Goal: Task Accomplishment & Management: Use online tool/utility

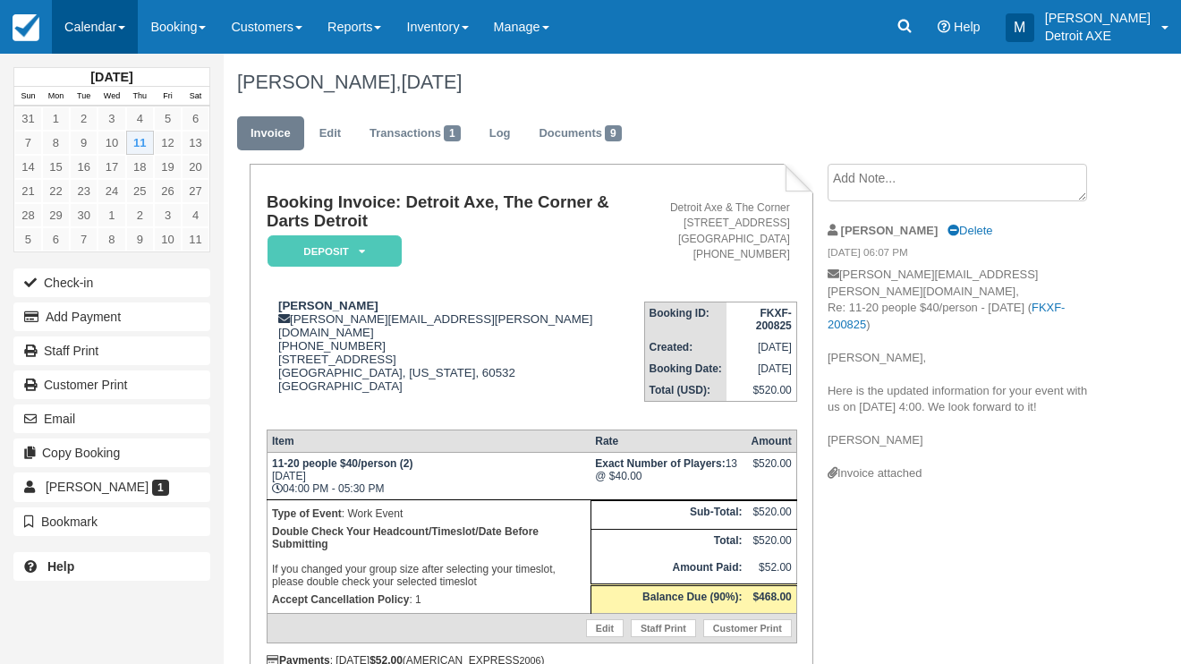
click at [102, 42] on link "Calendar" at bounding box center [95, 27] width 86 height 54
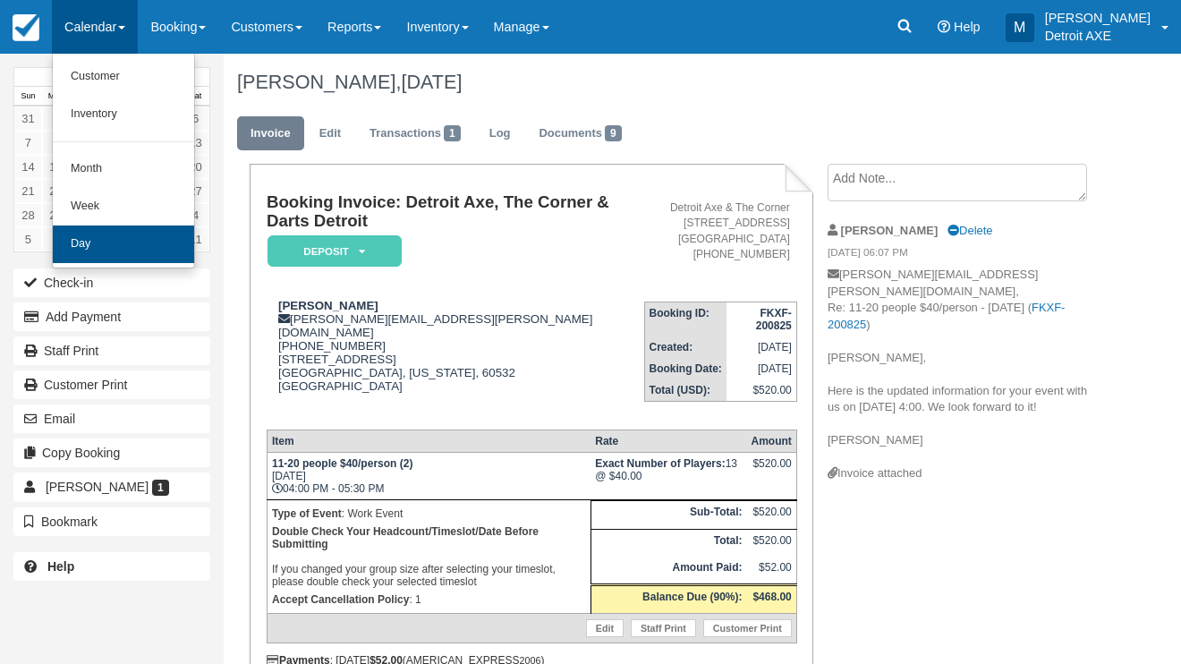
click at [148, 233] on link "Day" at bounding box center [123, 244] width 141 height 38
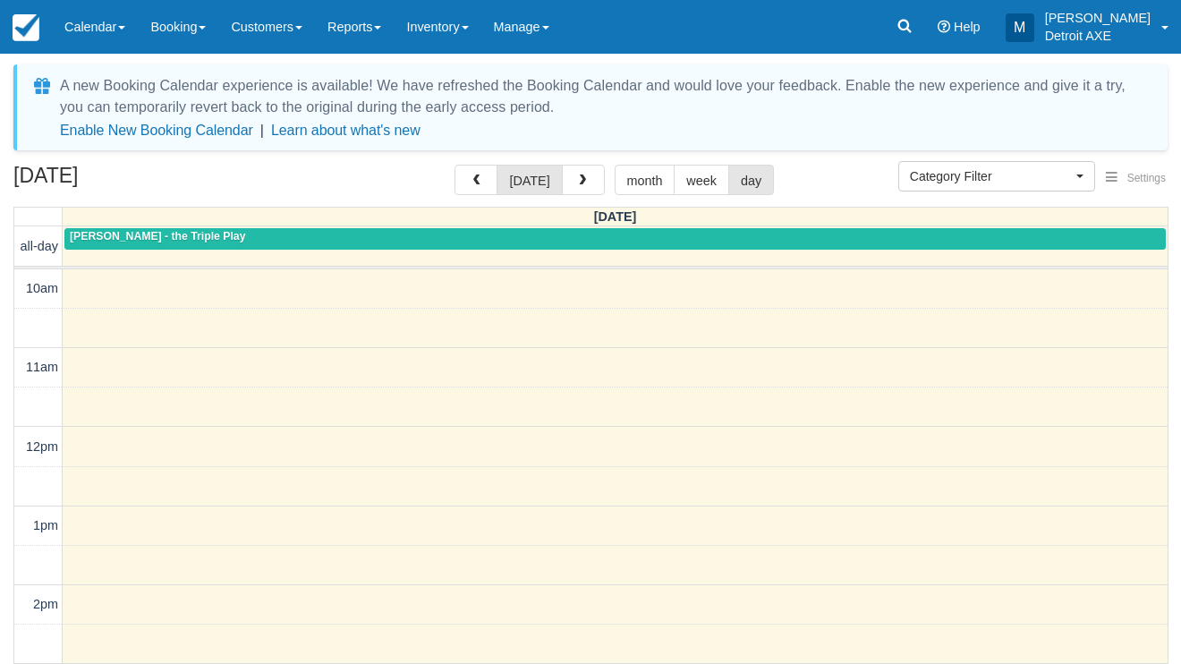
select select
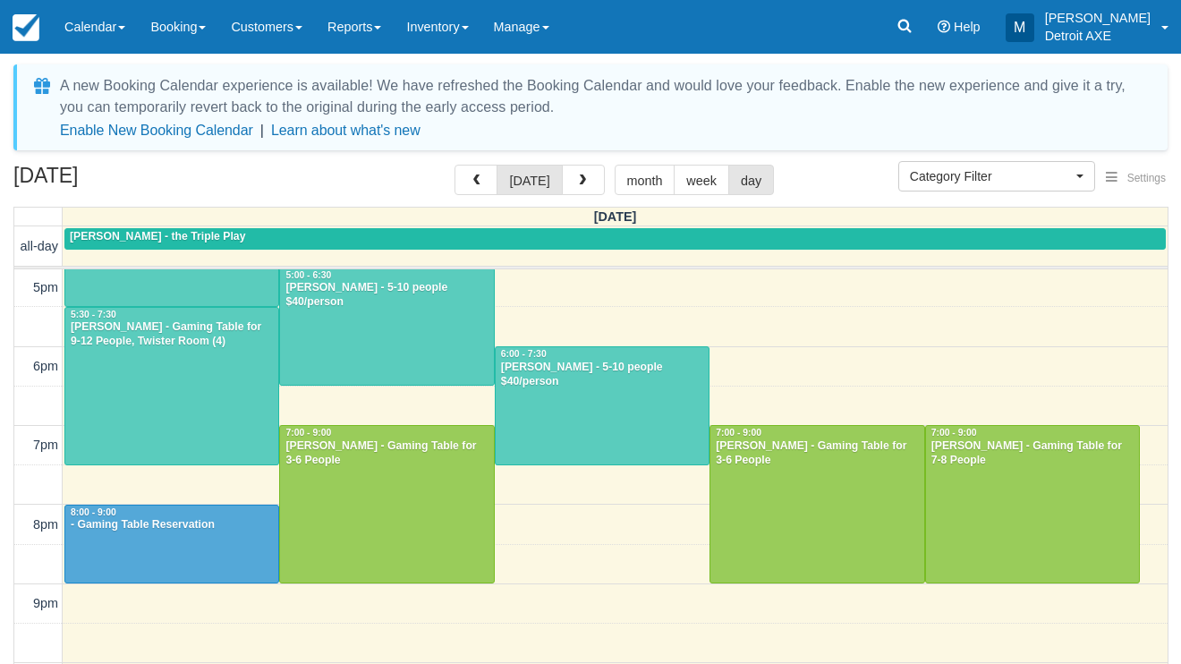
click at [483, 351] on div at bounding box center [386, 326] width 213 height 117
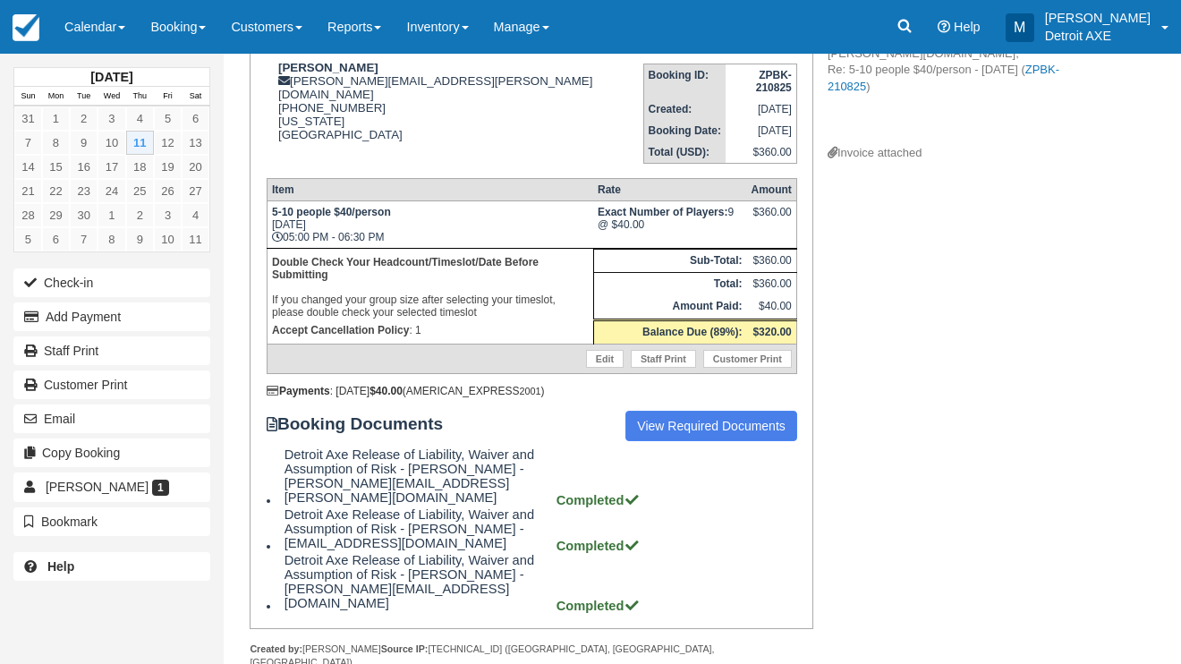
scroll to position [237, 0]
click at [109, 30] on link "Calendar" at bounding box center [95, 27] width 86 height 54
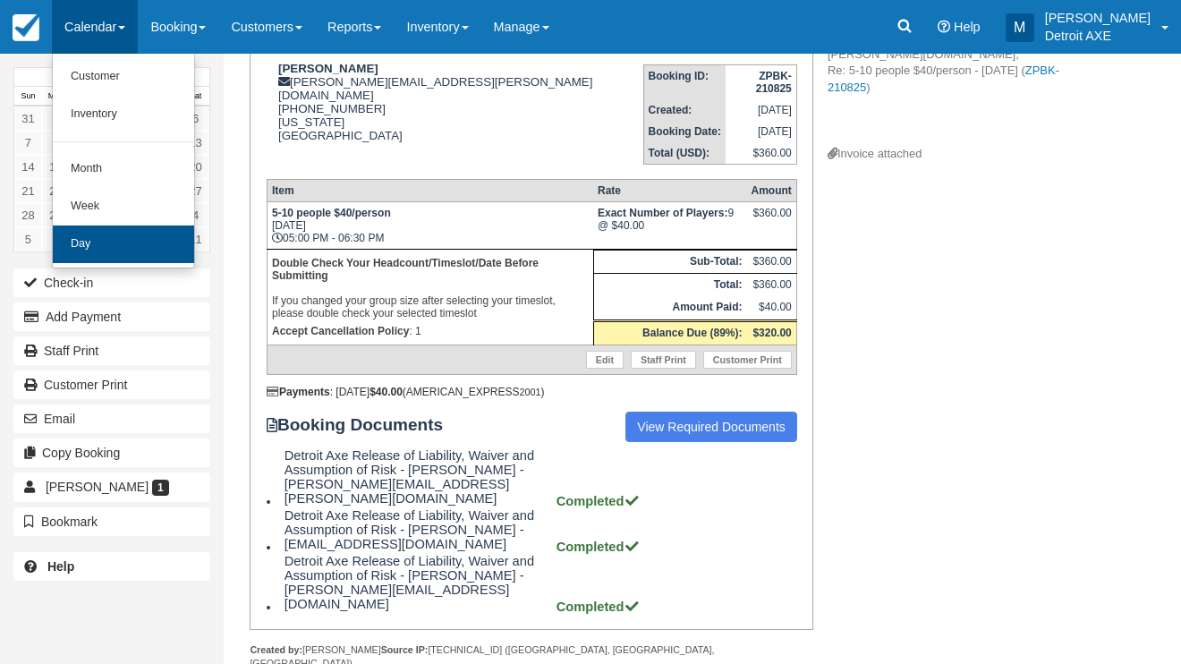
click at [128, 232] on link "Day" at bounding box center [123, 244] width 141 height 38
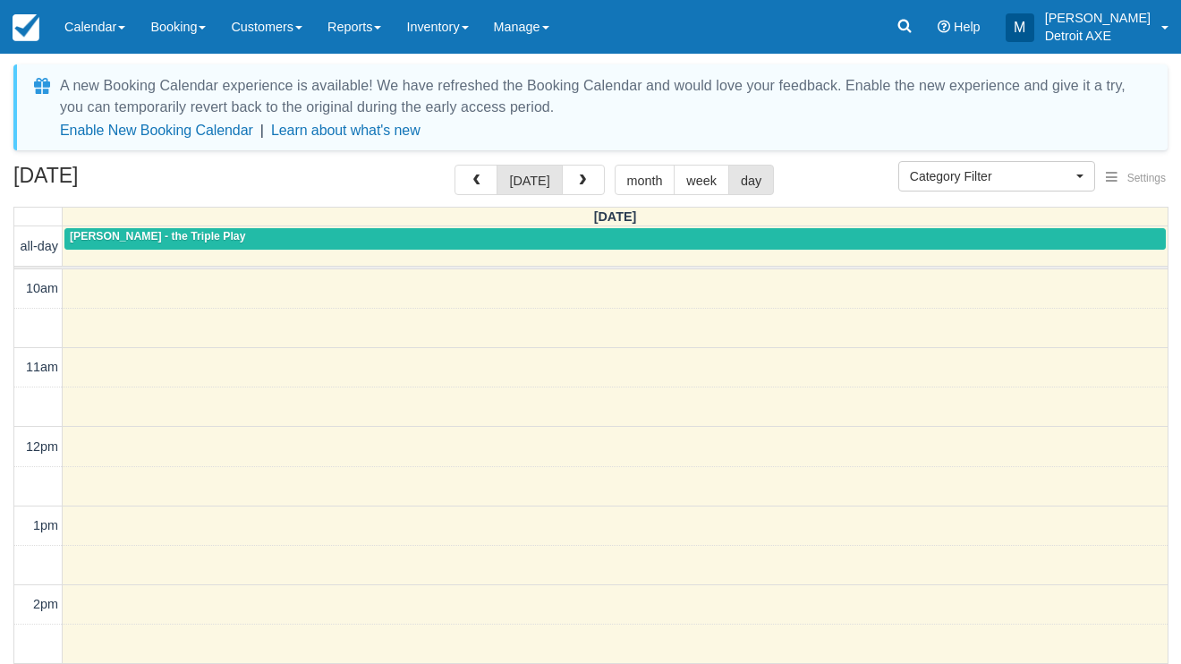
select select
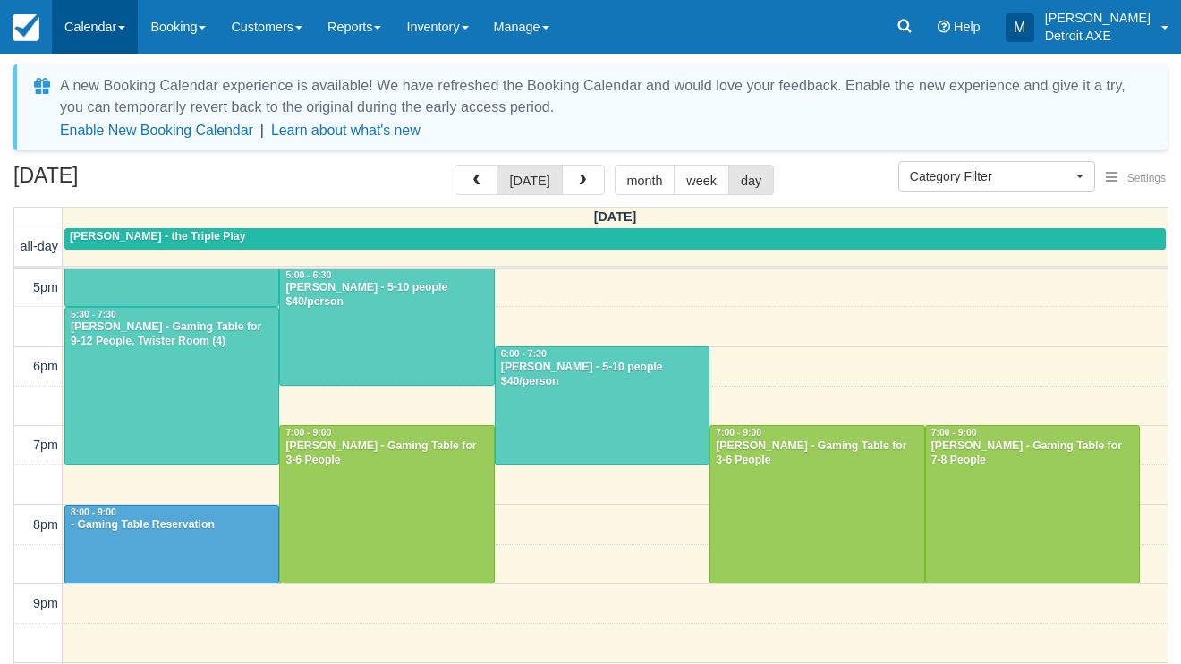
click at [84, 32] on link "Calendar" at bounding box center [95, 27] width 86 height 54
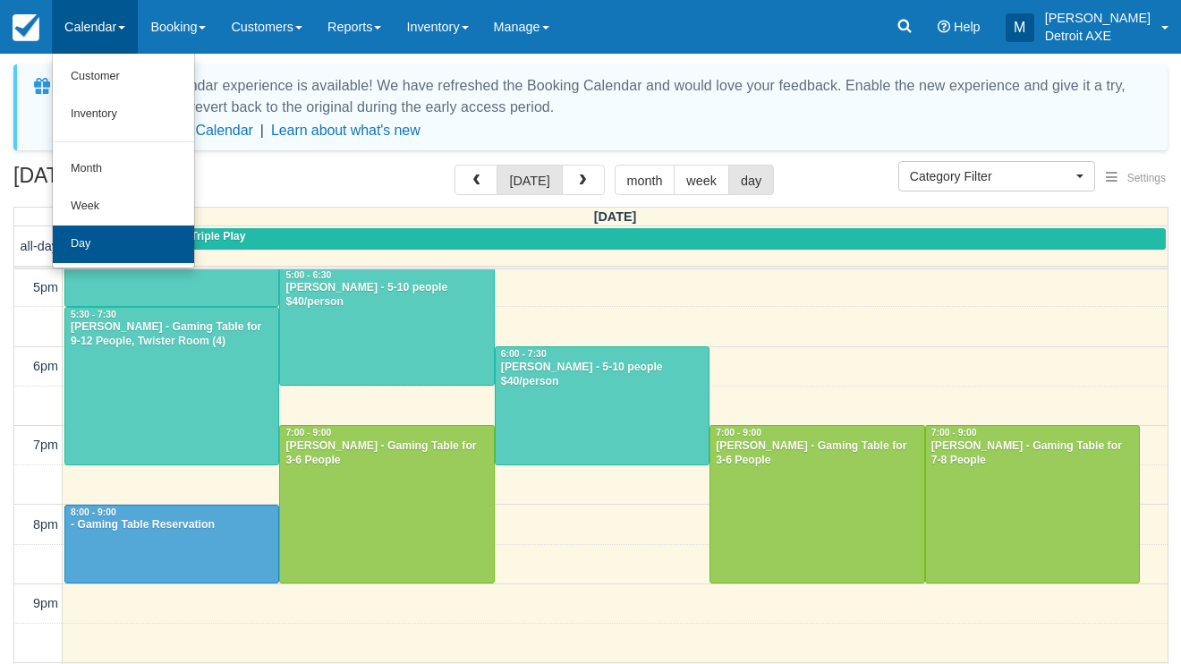
click at [121, 236] on link "Day" at bounding box center [123, 244] width 141 height 38
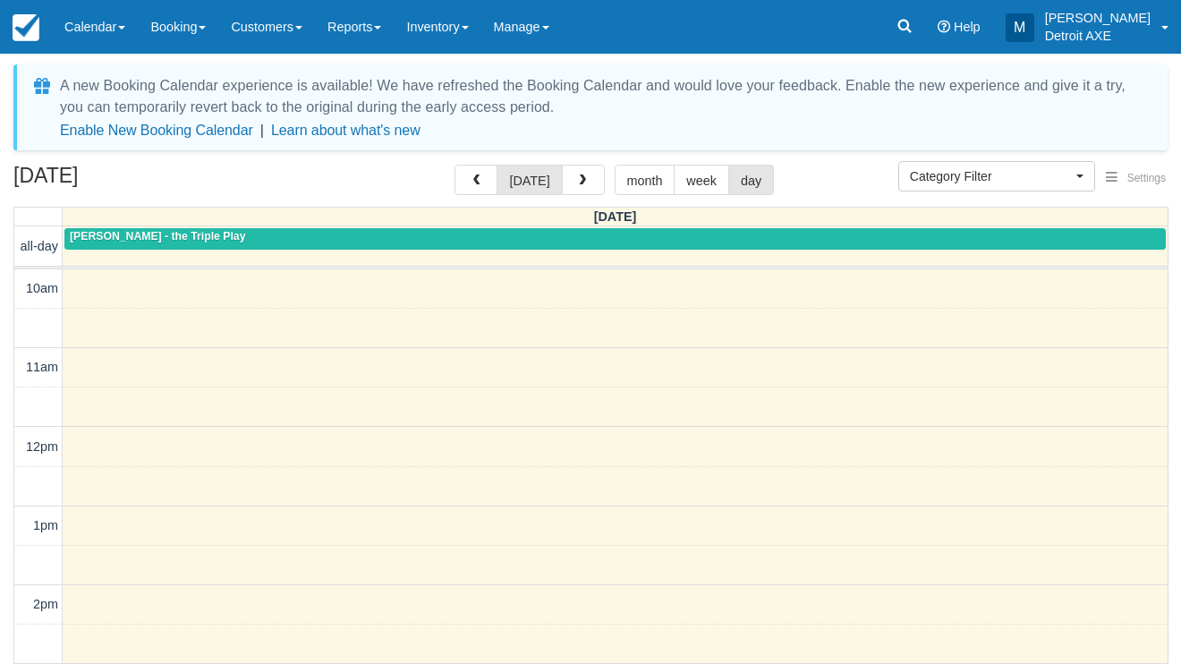
select select
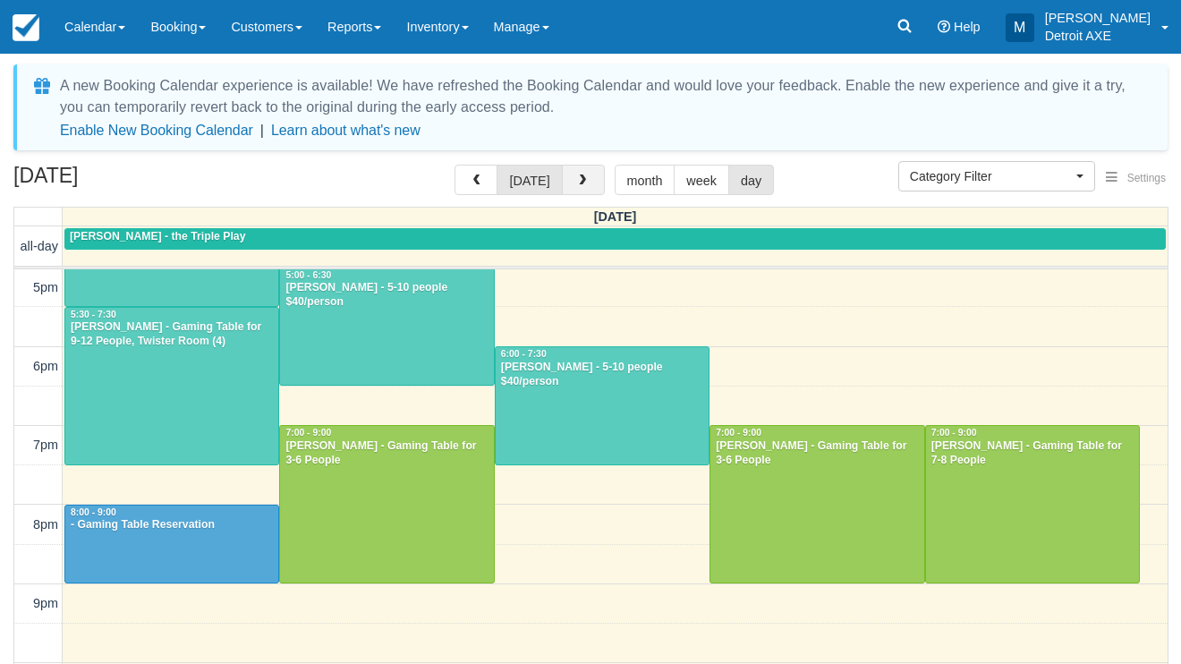
click at [578, 173] on button "button" at bounding box center [583, 180] width 43 height 30
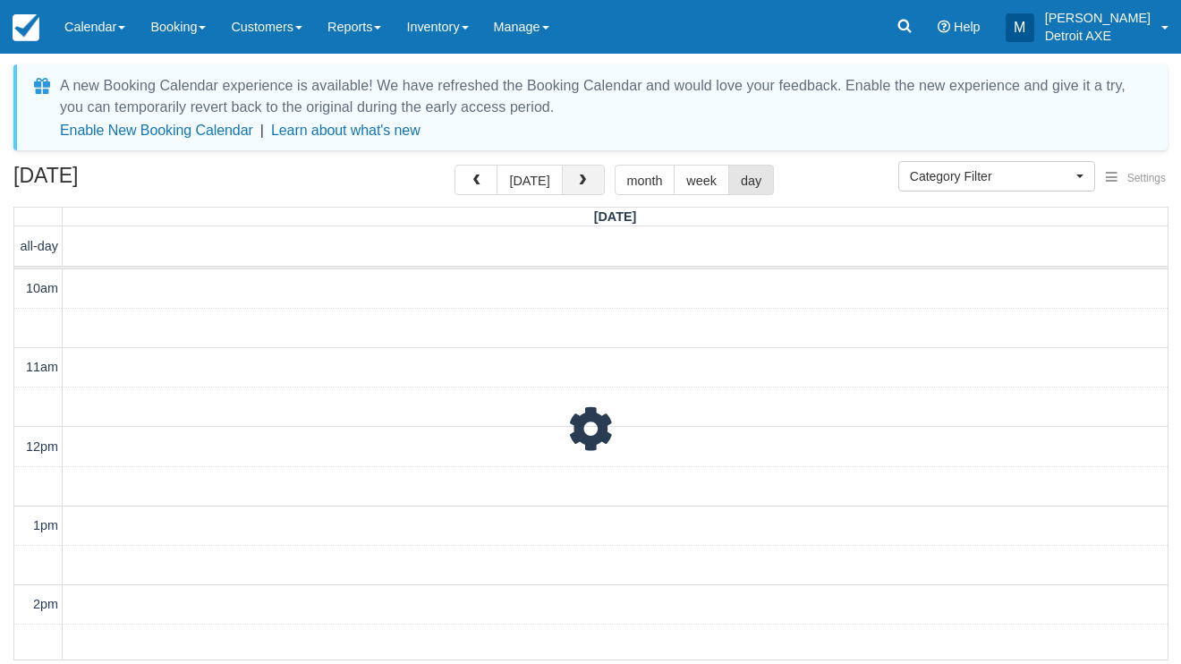
click at [578, 172] on button "button" at bounding box center [583, 180] width 43 height 30
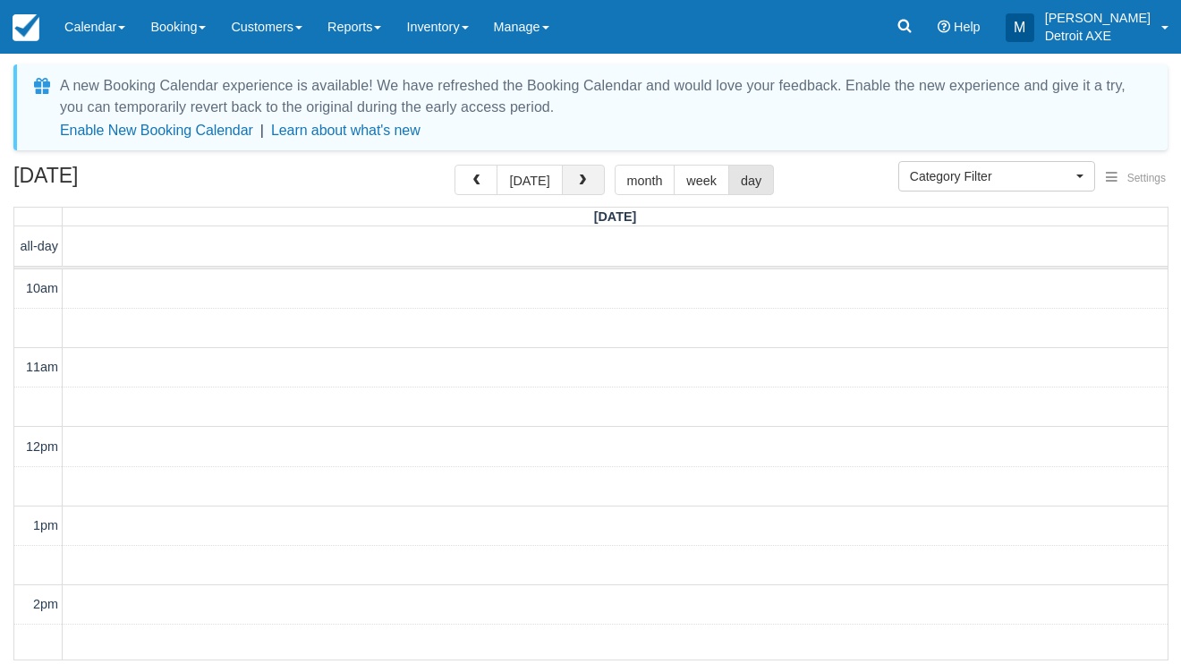
scroll to position [555, 0]
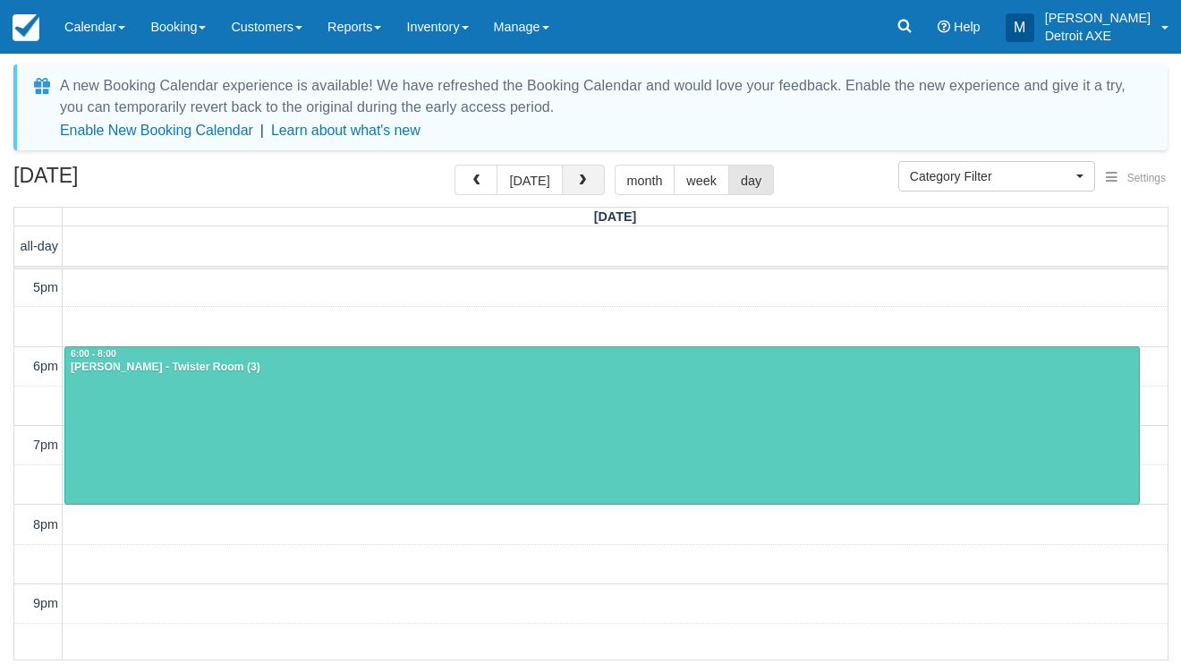
click at [582, 177] on span "button" at bounding box center [582, 180] width 13 height 13
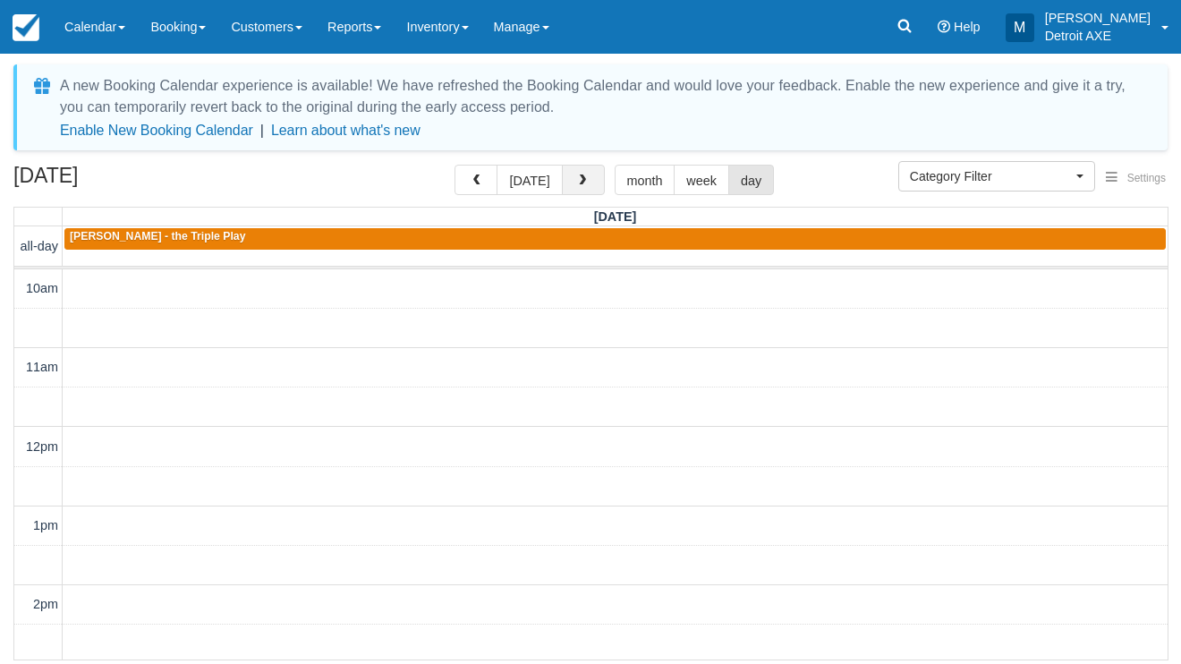
click at [582, 177] on span "button" at bounding box center [582, 180] width 13 height 13
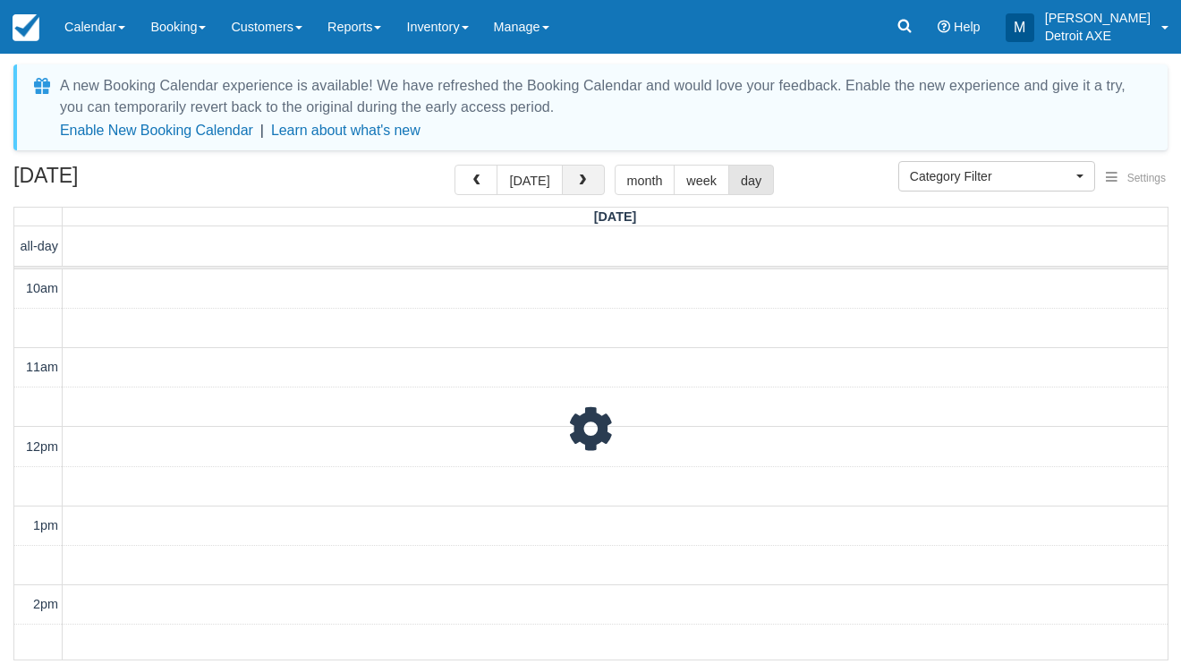
scroll to position [555, 0]
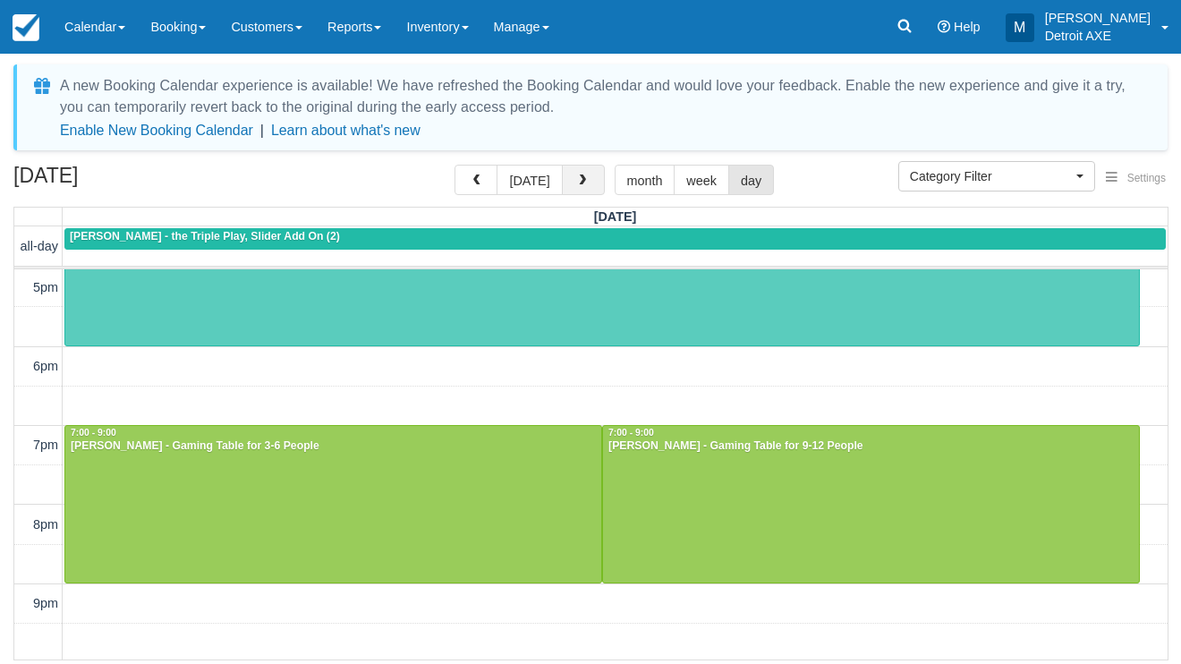
click at [582, 177] on span "button" at bounding box center [582, 180] width 13 height 13
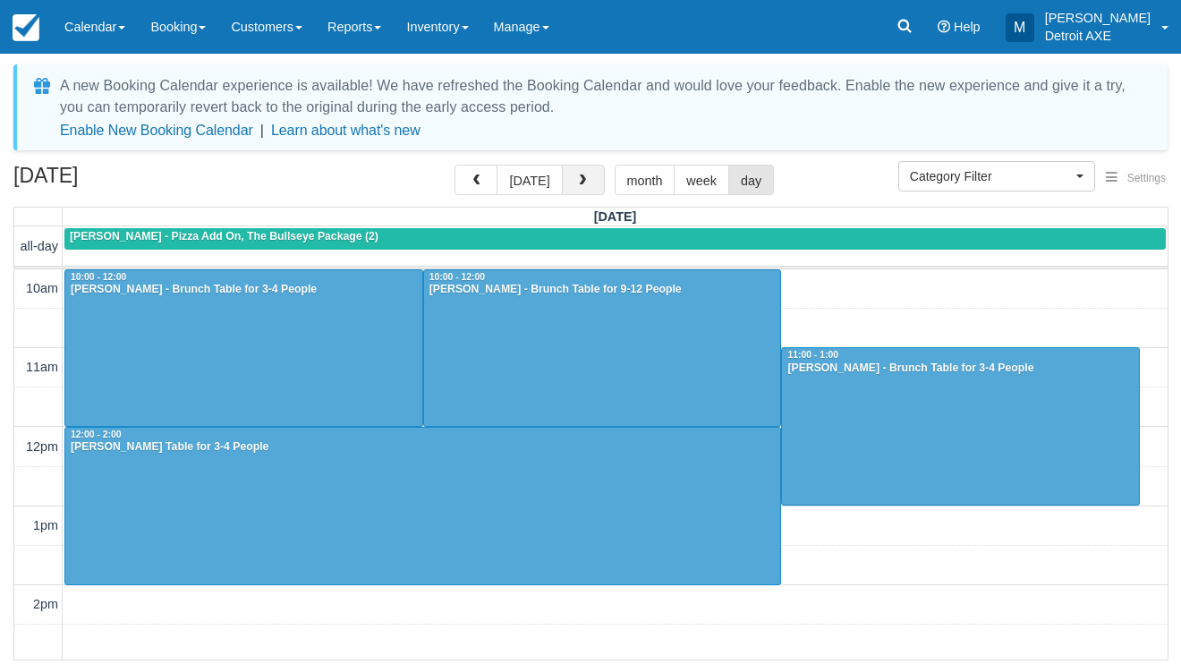
scroll to position [555, 0]
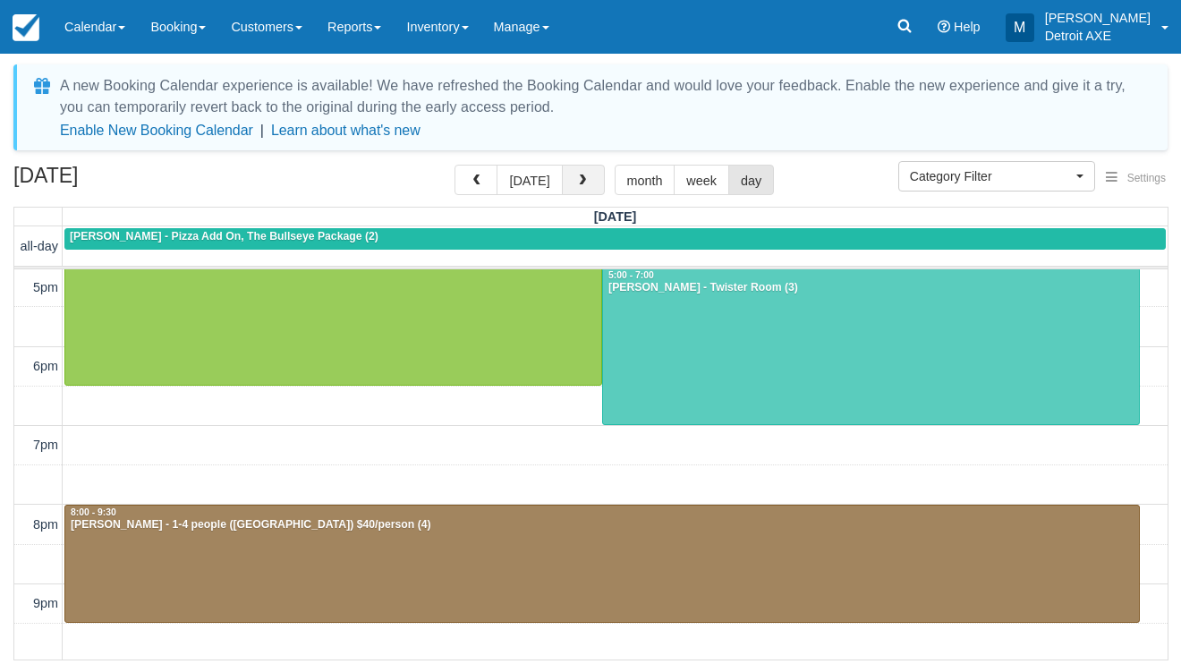
click at [582, 177] on span "button" at bounding box center [582, 180] width 13 height 13
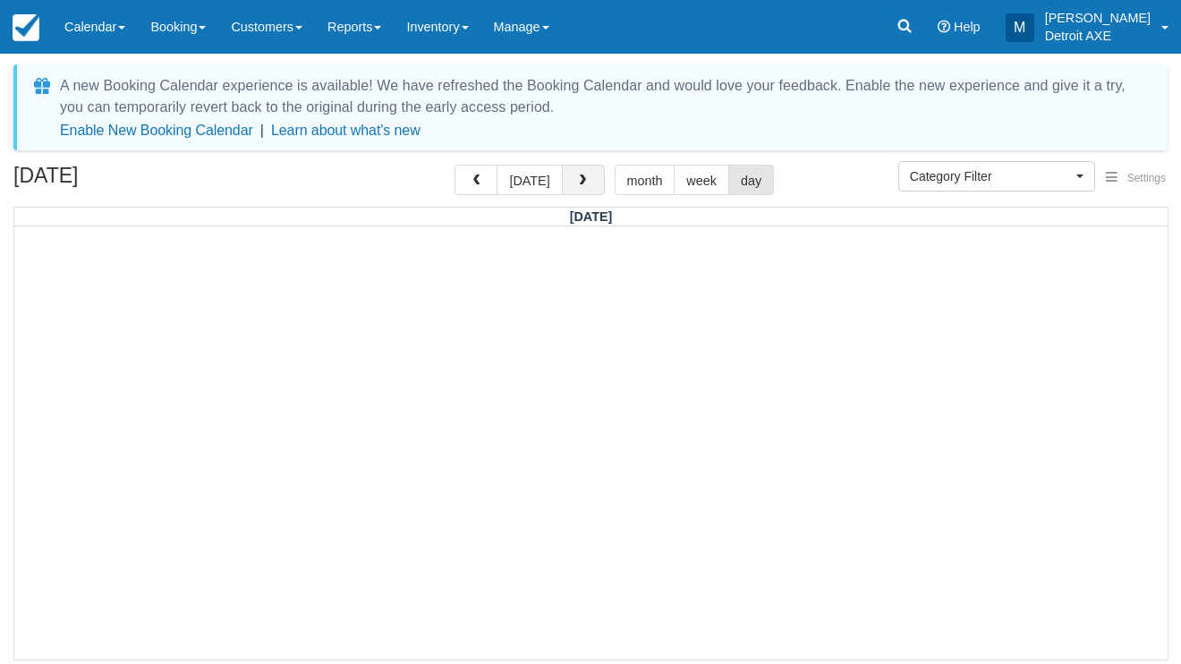
click at [582, 177] on span "button" at bounding box center [582, 180] width 13 height 13
click at [582, 174] on button "button" at bounding box center [583, 180] width 43 height 30
click at [599, 171] on button "button" at bounding box center [583, 180] width 43 height 30
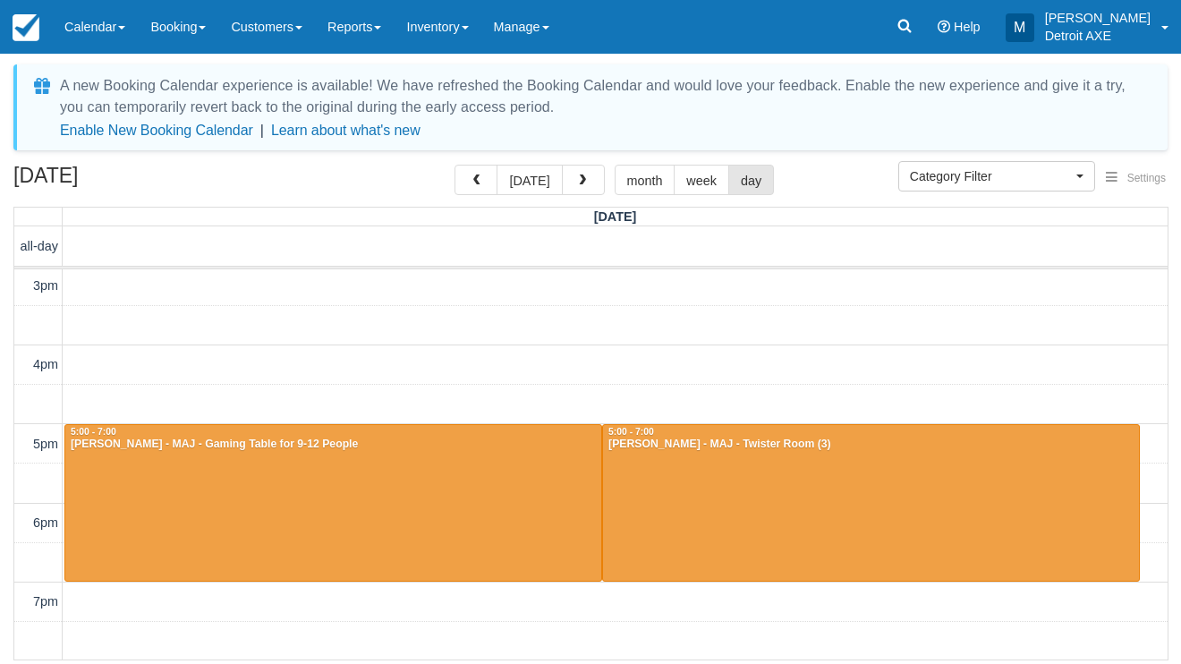
scroll to position [395, 0]
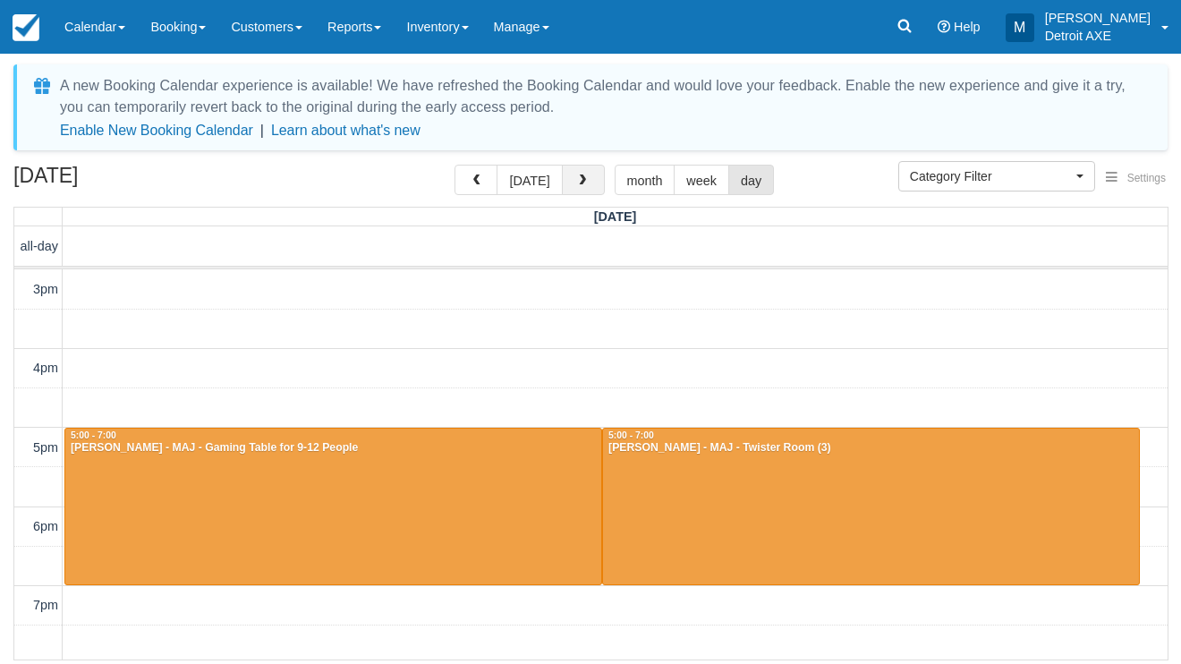
click at [588, 183] on button "button" at bounding box center [583, 180] width 43 height 30
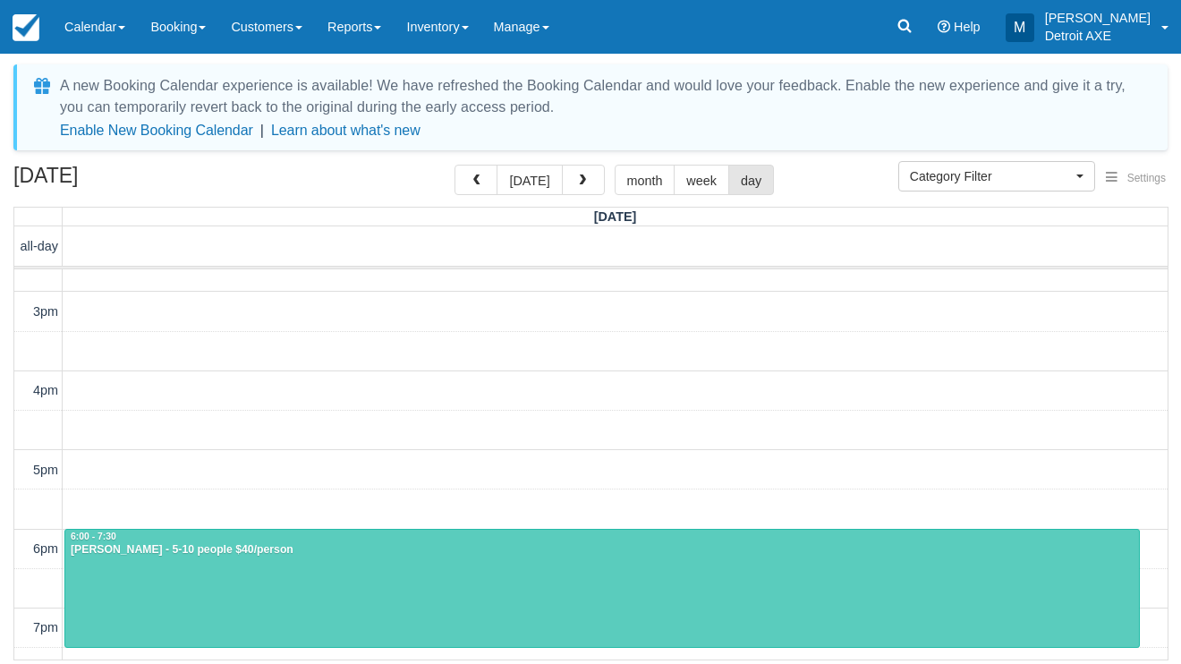
scroll to position [371, 0]
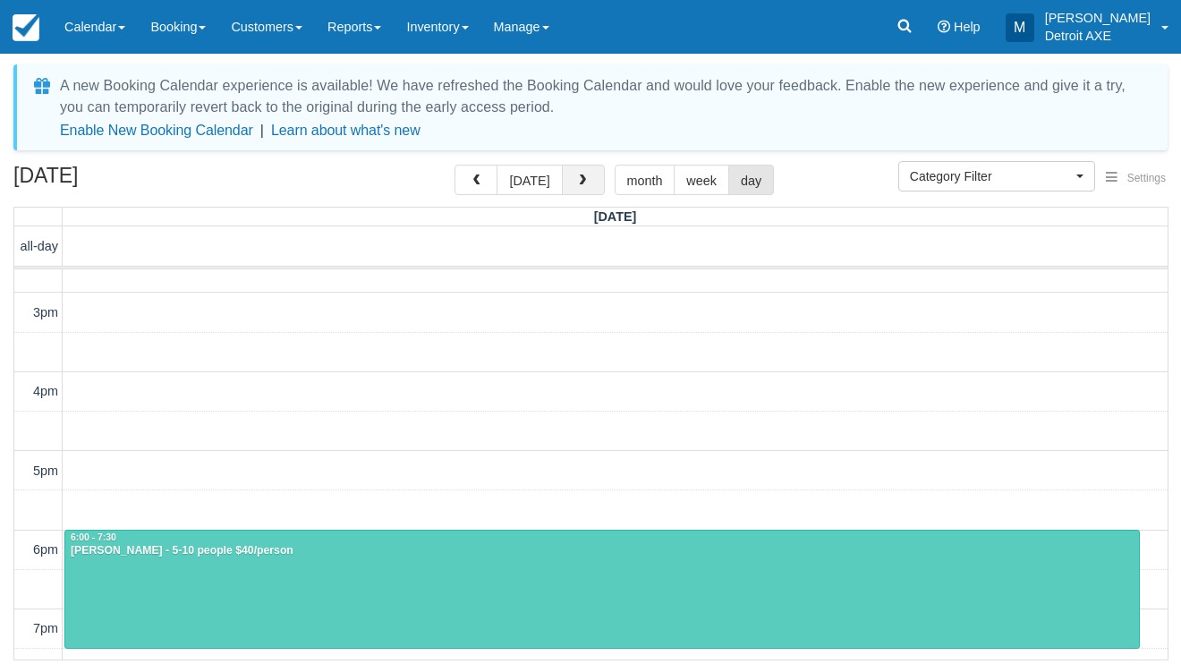
click at [568, 170] on button "button" at bounding box center [583, 180] width 43 height 30
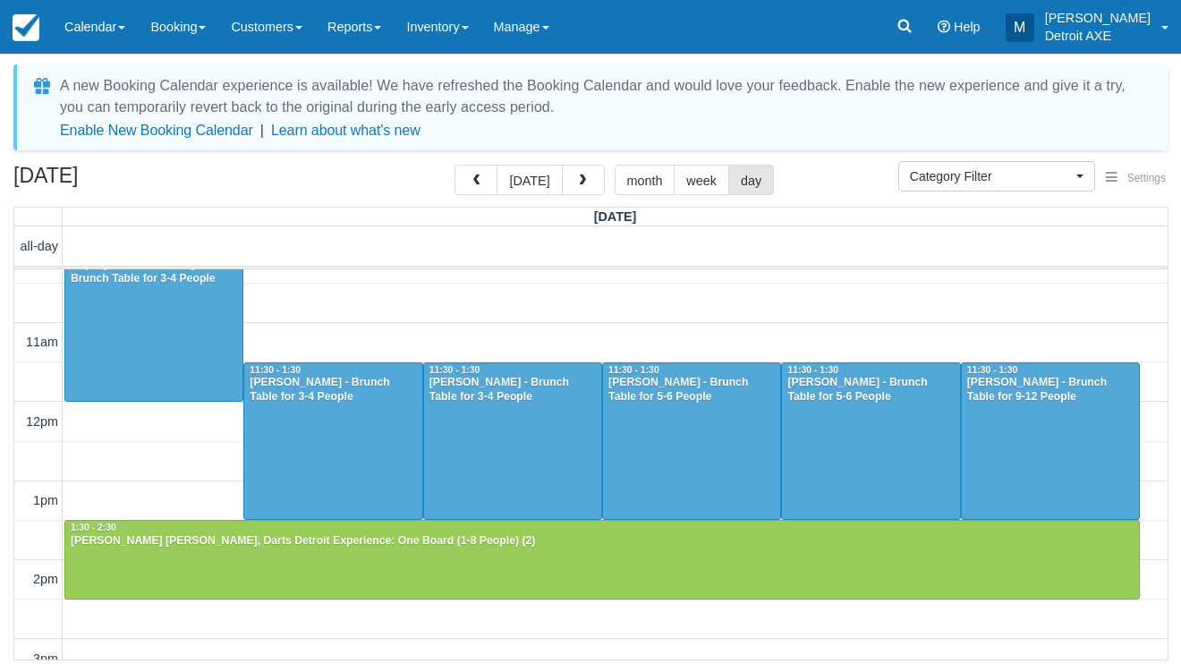
scroll to position [24, 0]
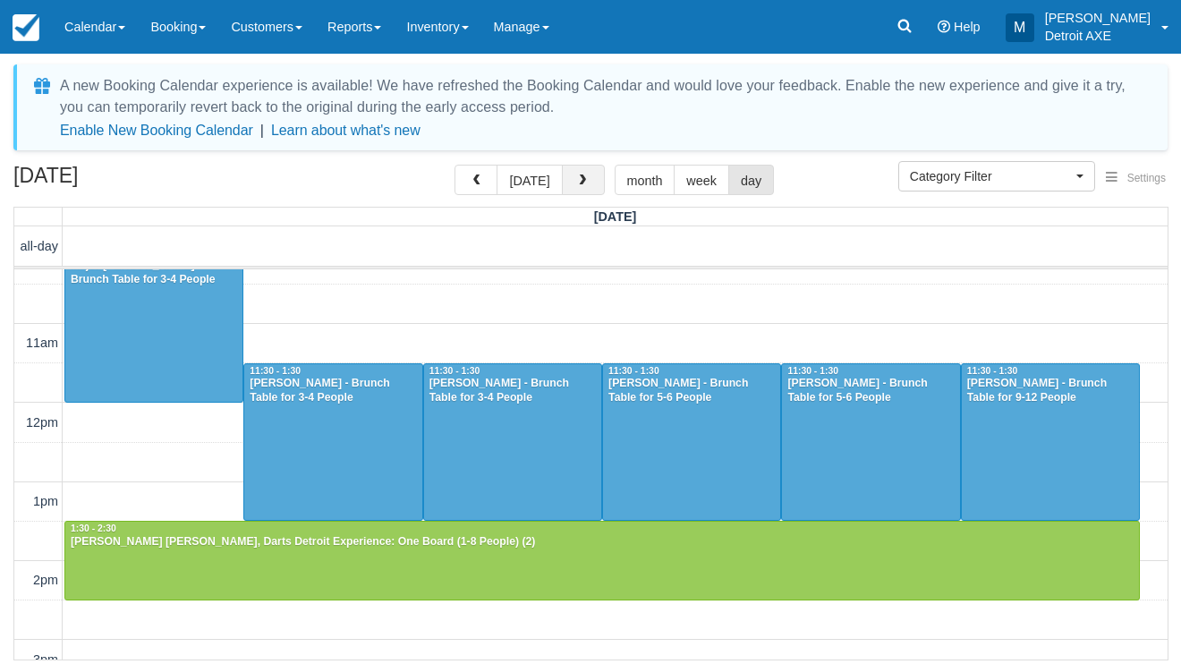
click at [564, 181] on button "button" at bounding box center [583, 180] width 43 height 30
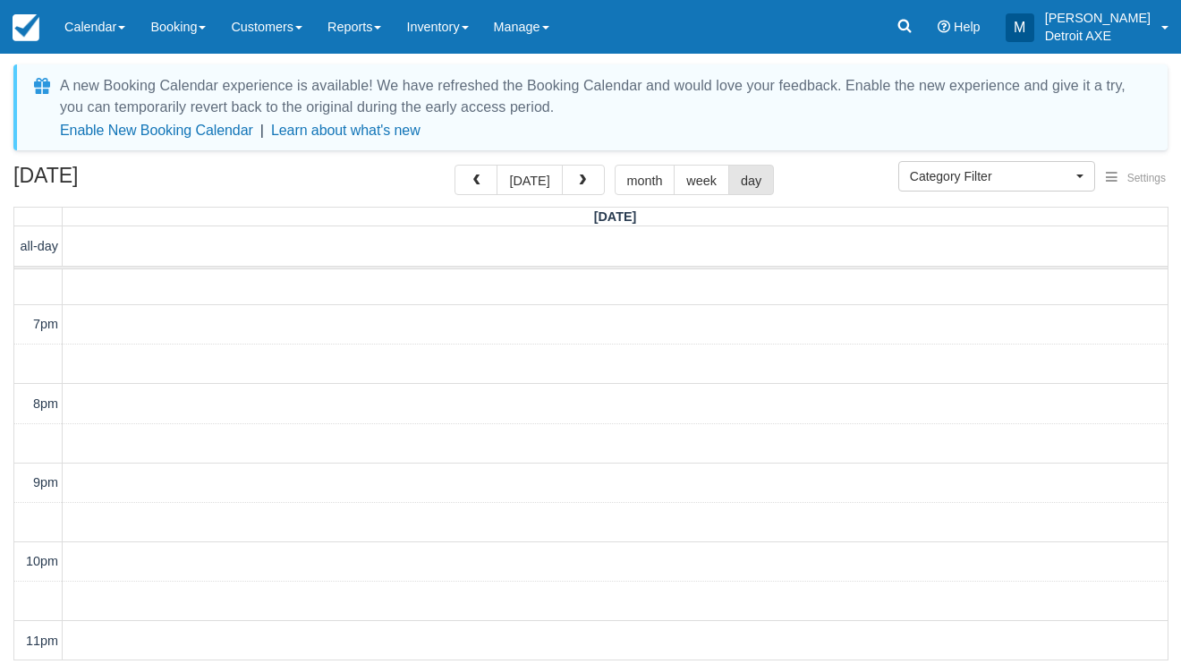
scroll to position [675, 0]
click at [481, 179] on span "button" at bounding box center [476, 180] width 13 height 13
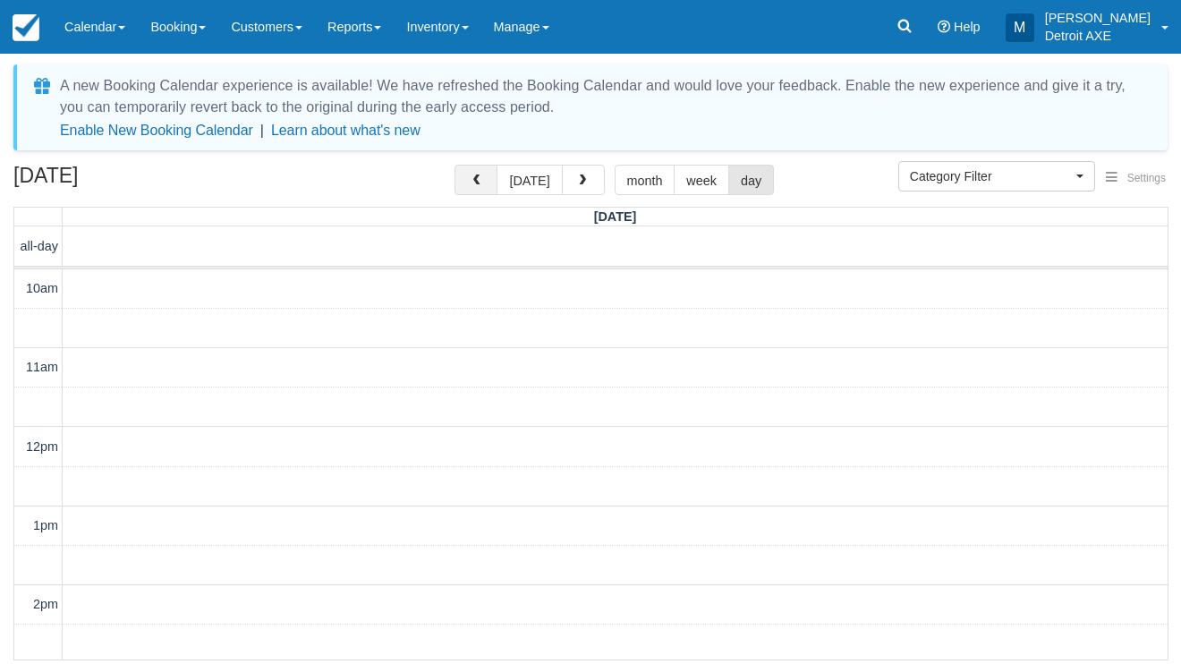
click at [481, 179] on span "button" at bounding box center [476, 180] width 13 height 13
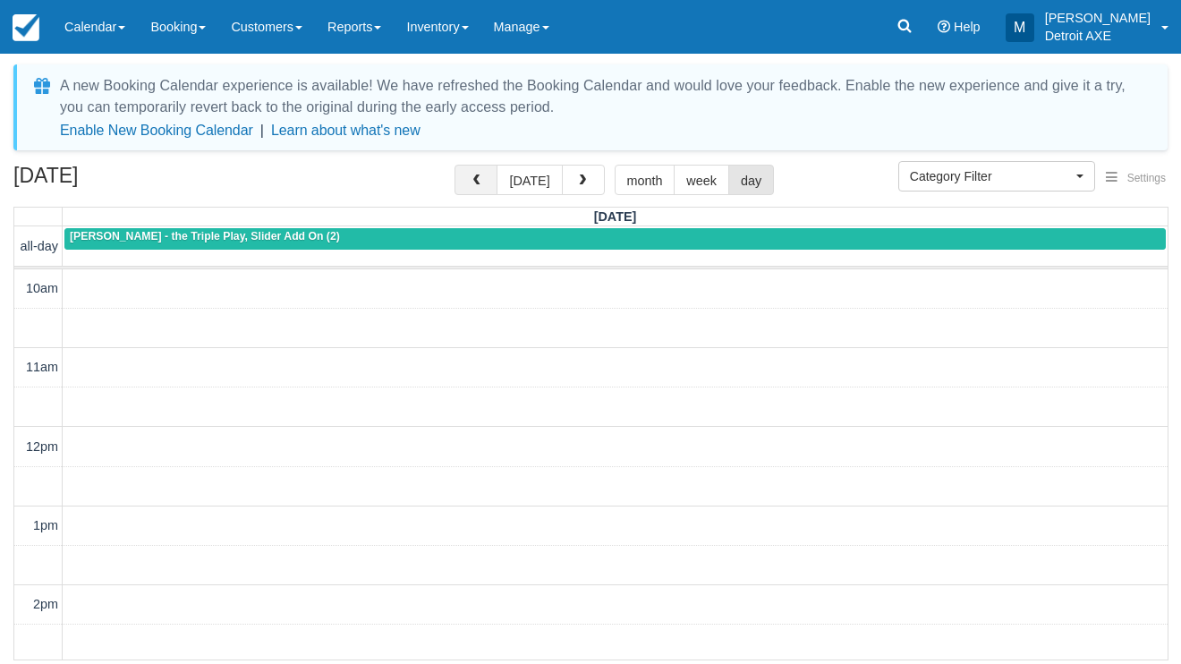
click at [481, 179] on span "button" at bounding box center [476, 180] width 13 height 13
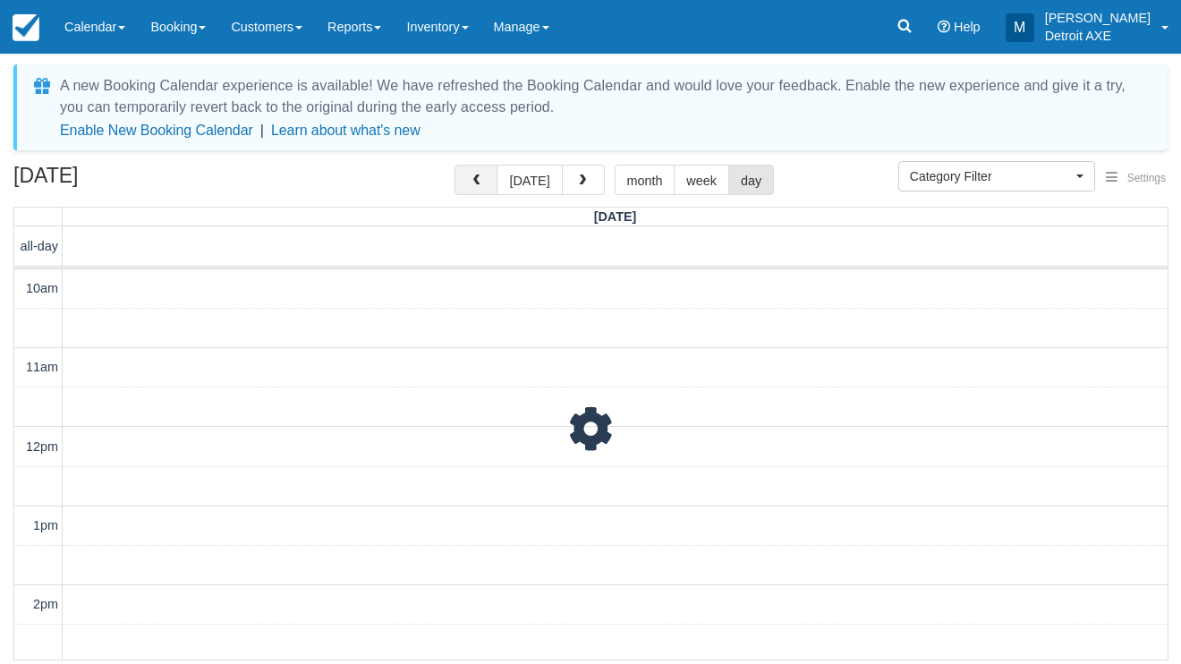
click at [481, 179] on span "button" at bounding box center [476, 180] width 13 height 13
click at [562, 194] on button "button" at bounding box center [583, 180] width 43 height 30
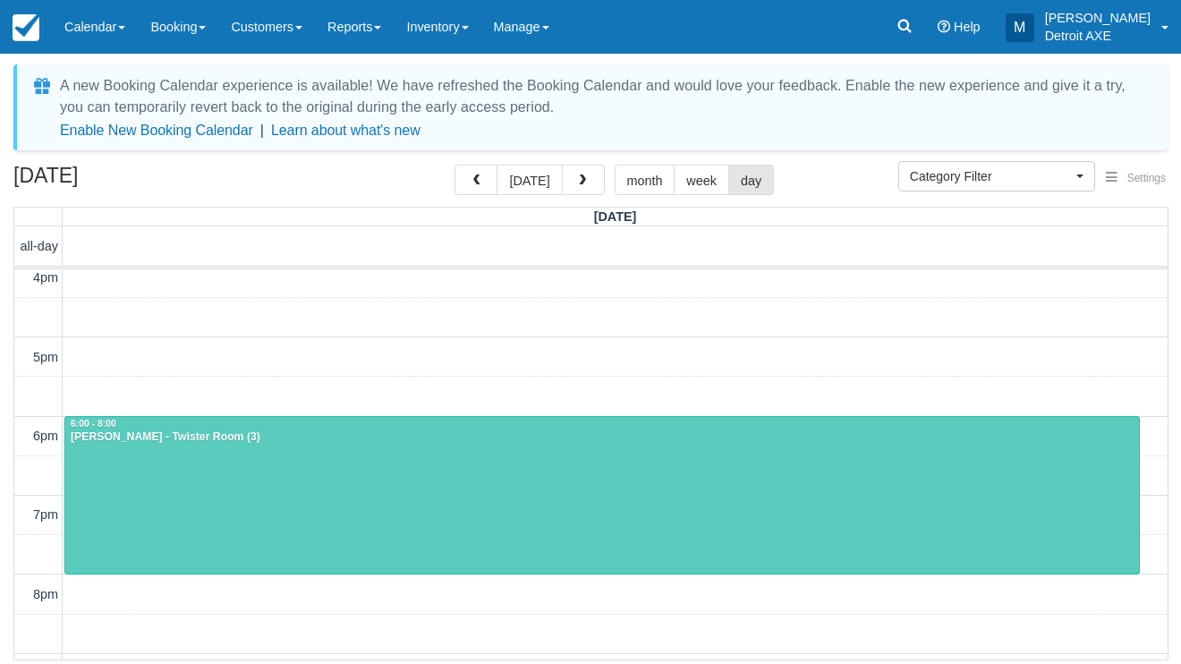
scroll to position [489, 0]
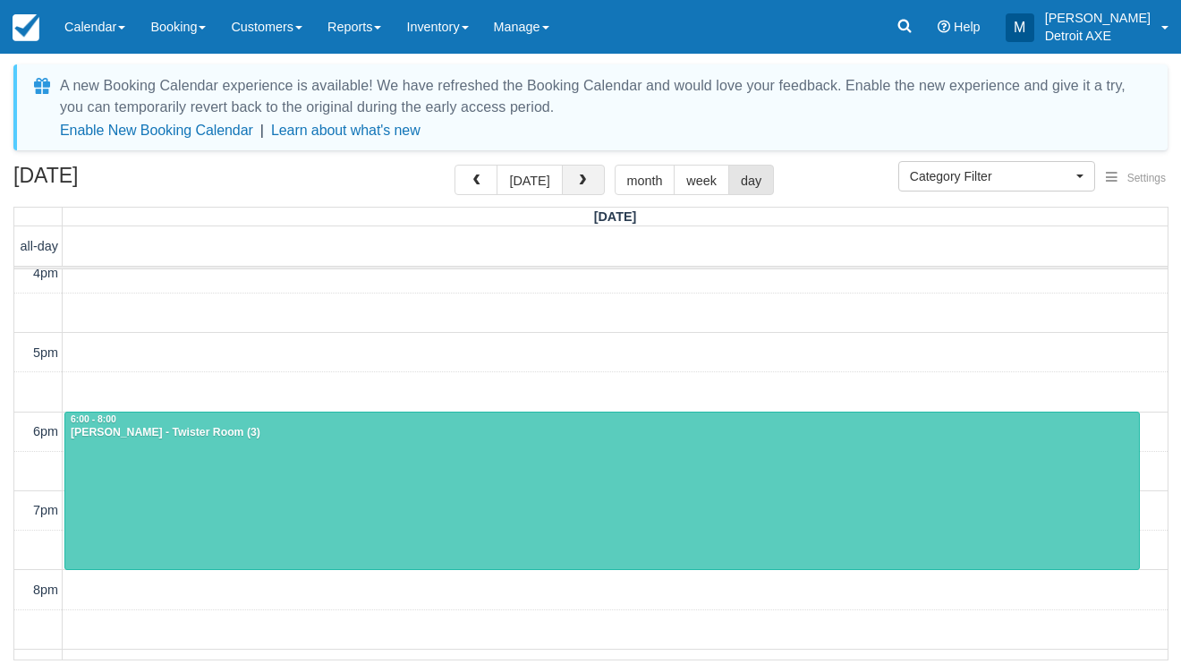
click at [585, 181] on button "button" at bounding box center [583, 180] width 43 height 30
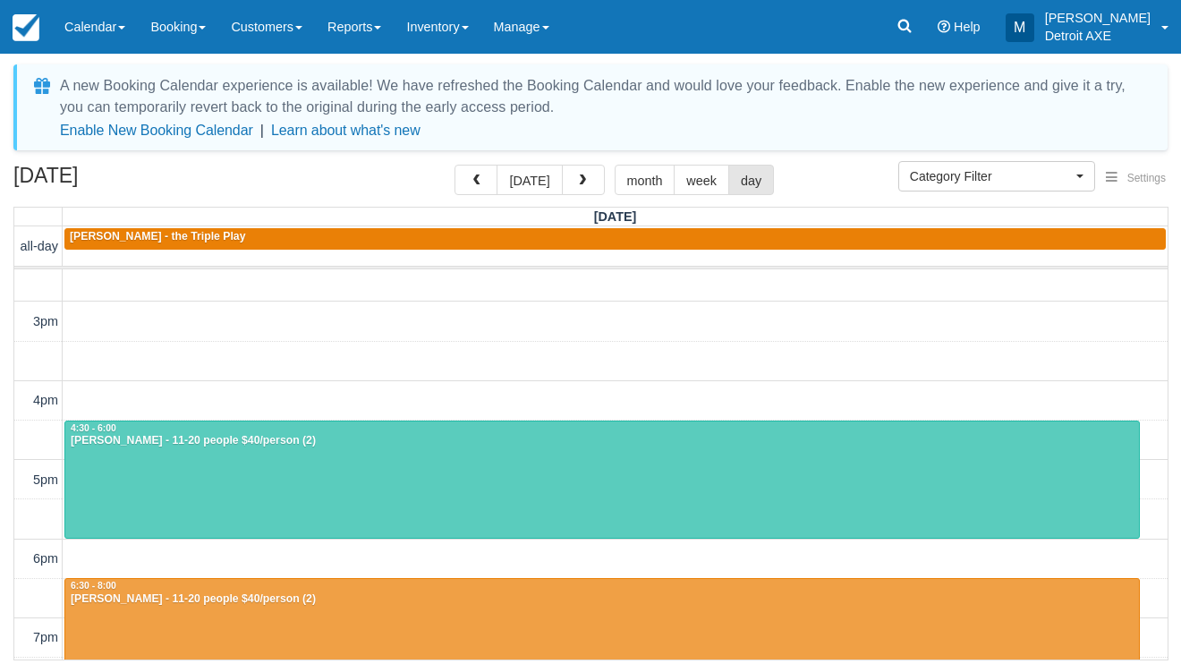
scroll to position [321, 0]
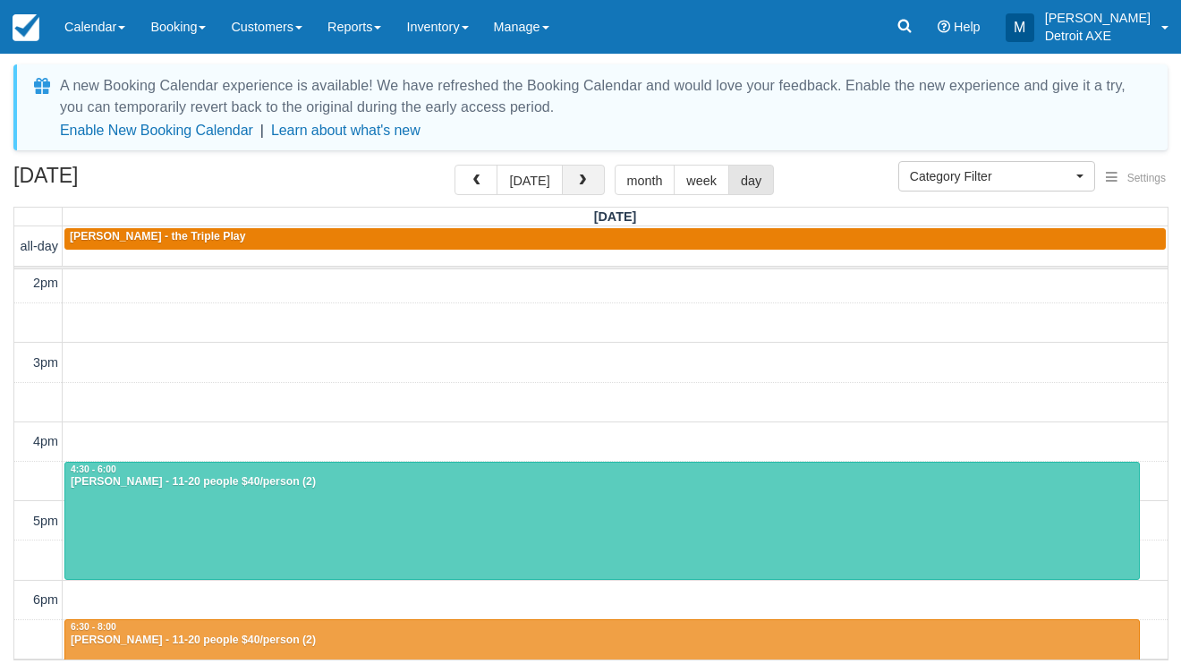
click at [584, 183] on span "button" at bounding box center [582, 180] width 13 height 13
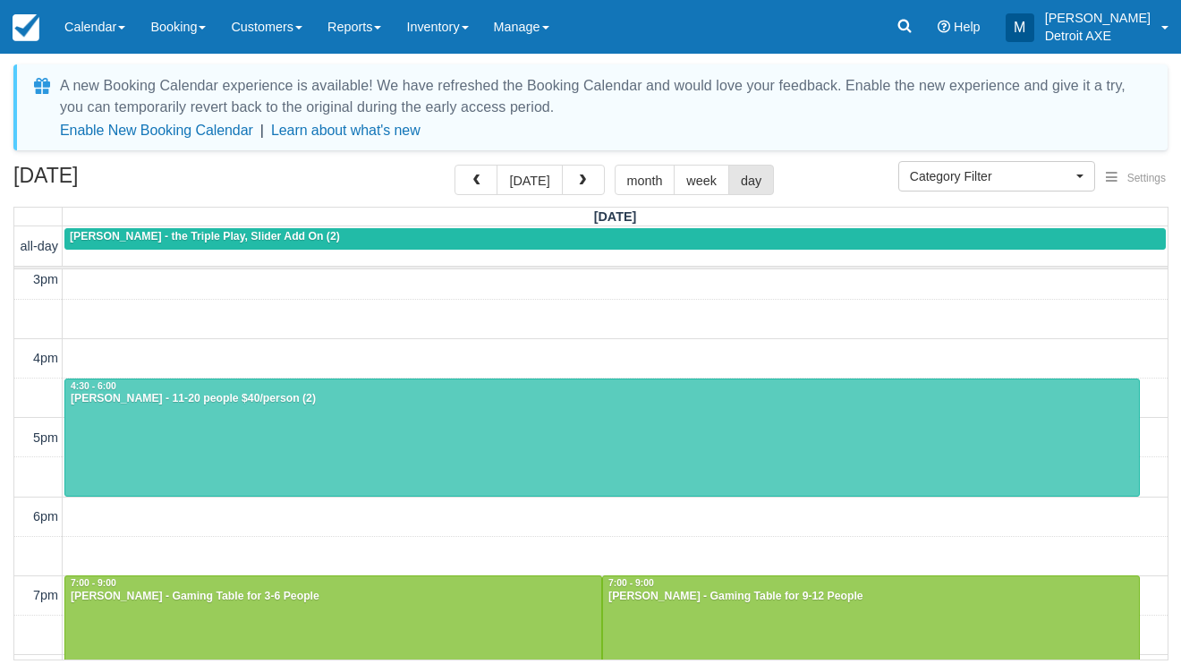
scroll to position [403, 0]
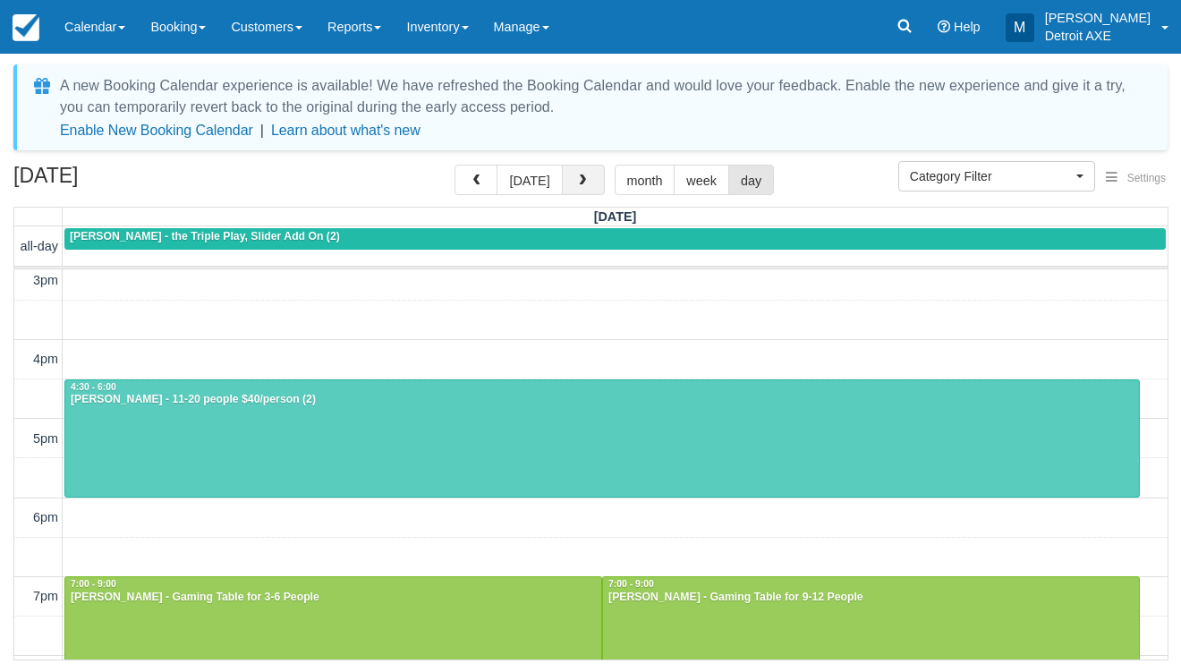
click at [575, 191] on button "button" at bounding box center [583, 180] width 43 height 30
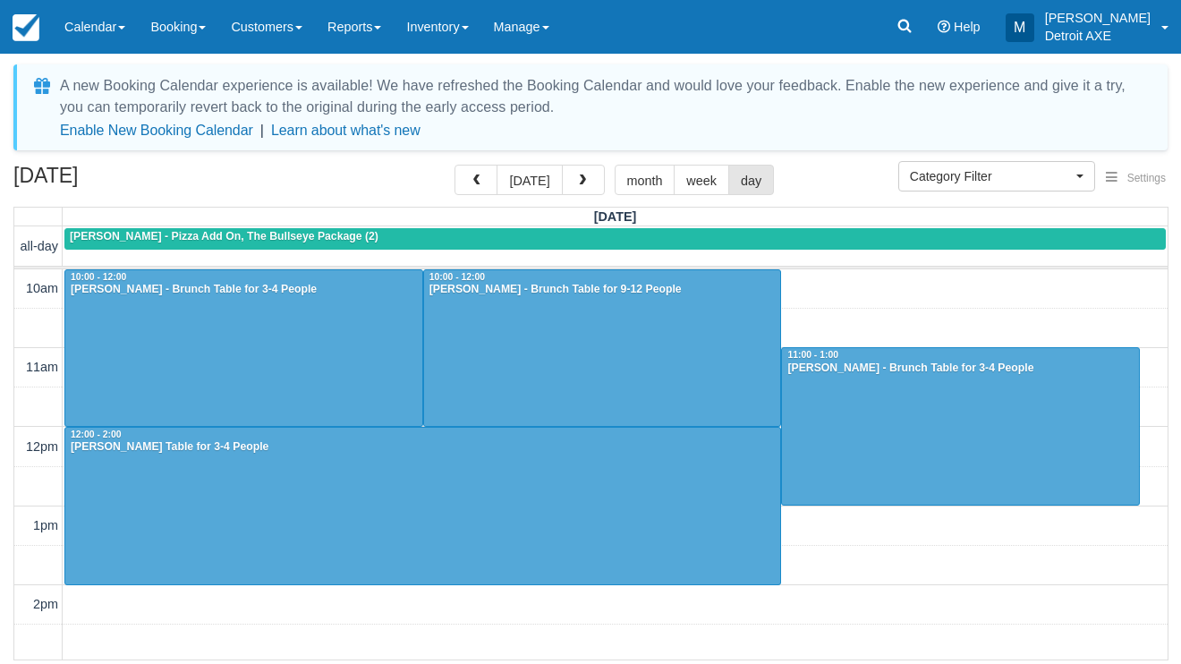
scroll to position [4, 0]
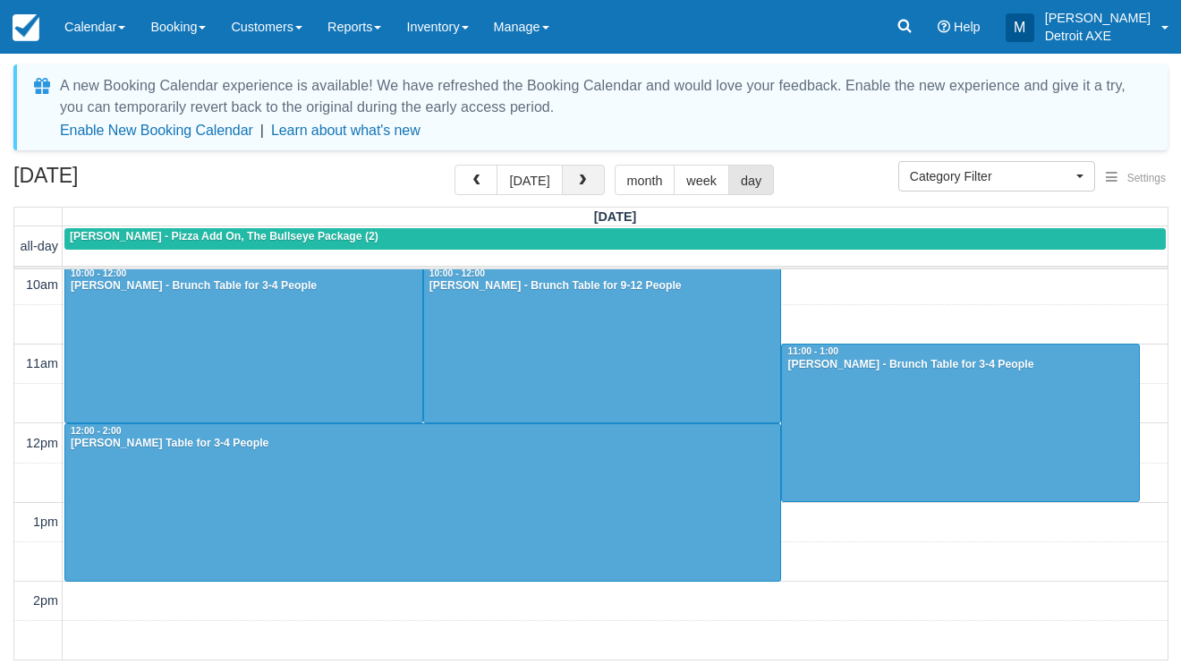
click at [566, 181] on button "button" at bounding box center [583, 180] width 43 height 30
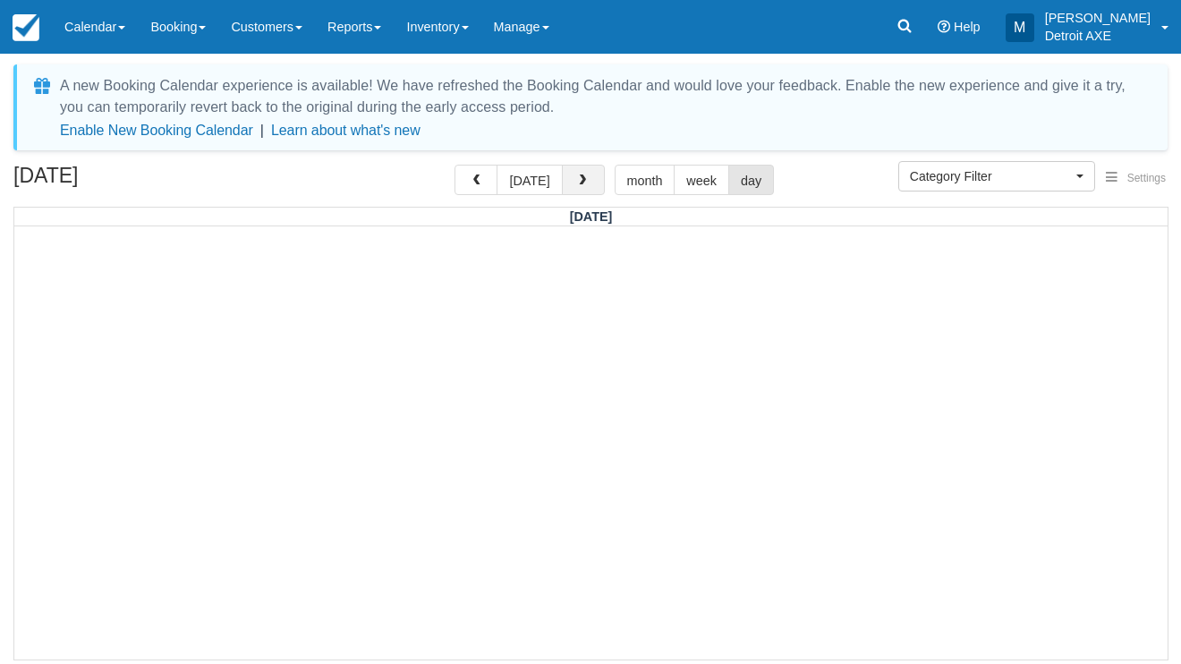
click at [589, 173] on button "button" at bounding box center [583, 180] width 43 height 30
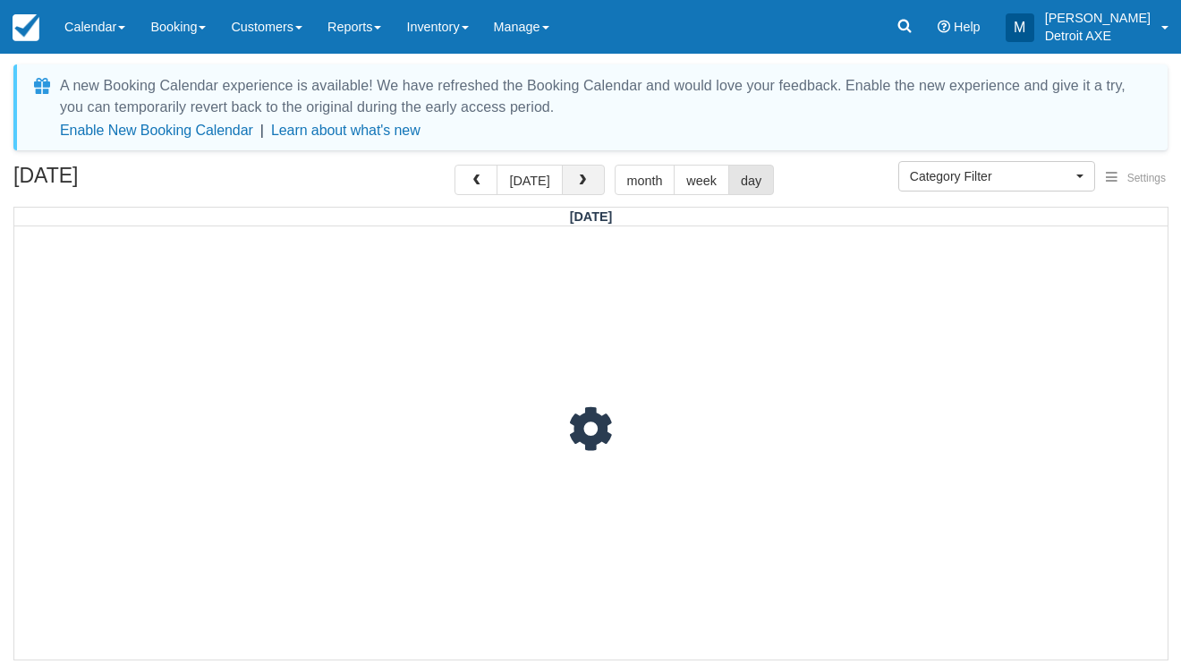
click at [589, 173] on button "button" at bounding box center [583, 180] width 43 height 30
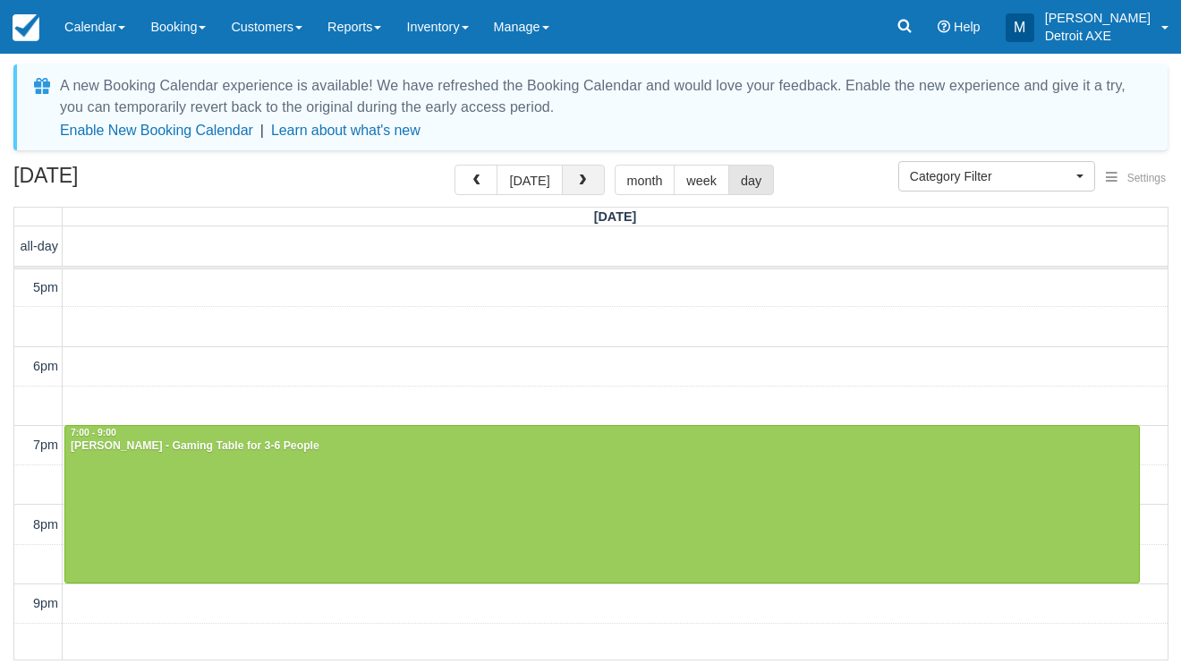
scroll to position [555, 0]
click at [589, 173] on button "button" at bounding box center [583, 180] width 43 height 30
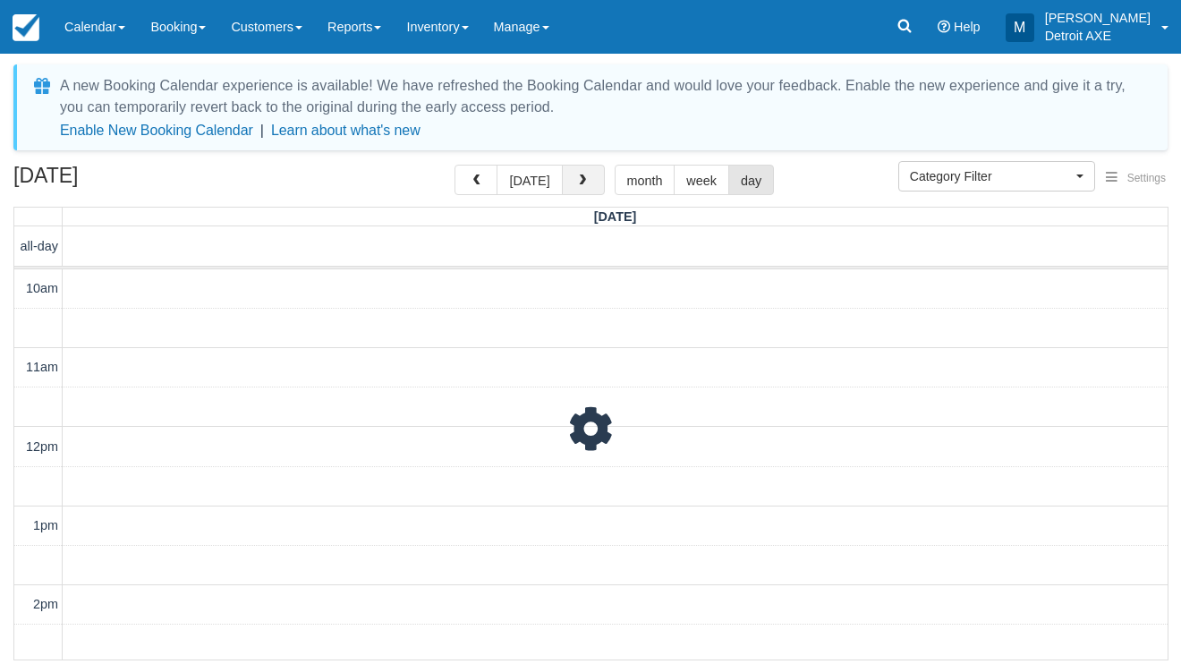
scroll to position [555, 0]
click at [589, 173] on button "button" at bounding box center [583, 180] width 43 height 30
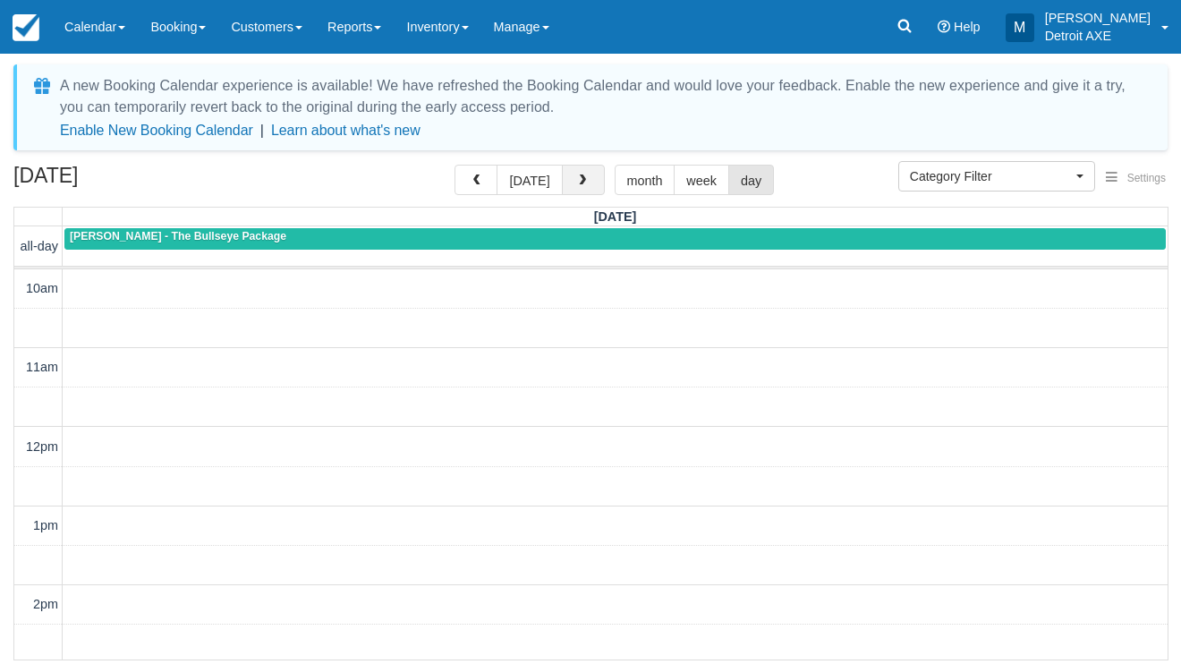
scroll to position [555, 0]
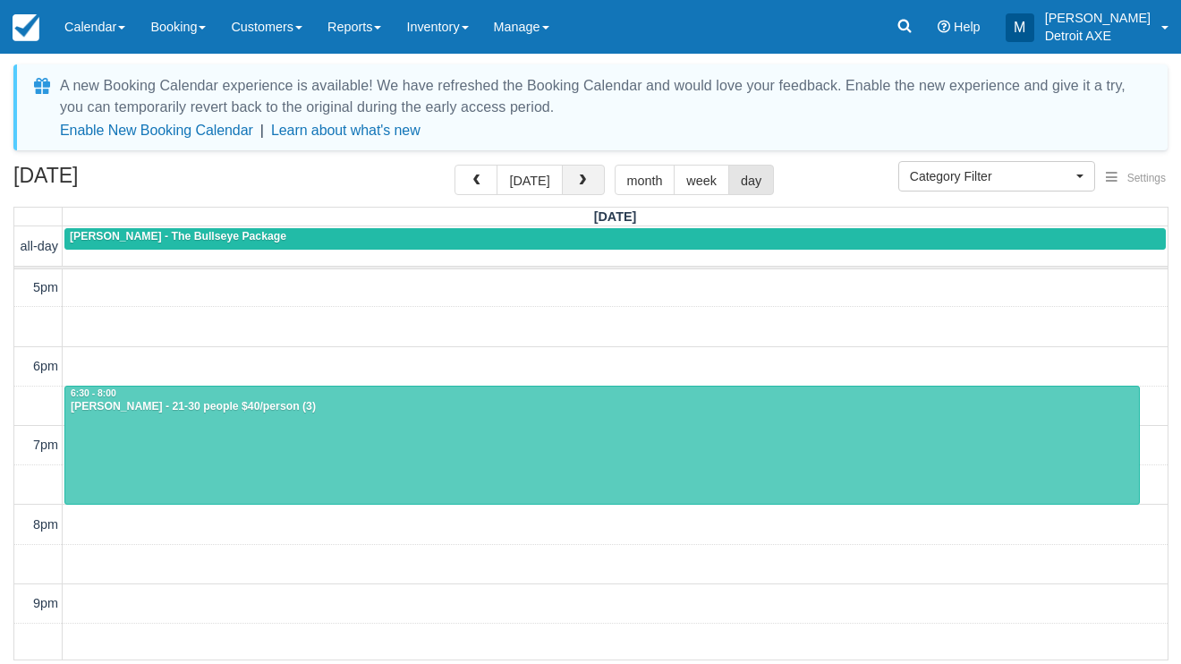
click at [589, 173] on button "button" at bounding box center [583, 180] width 43 height 30
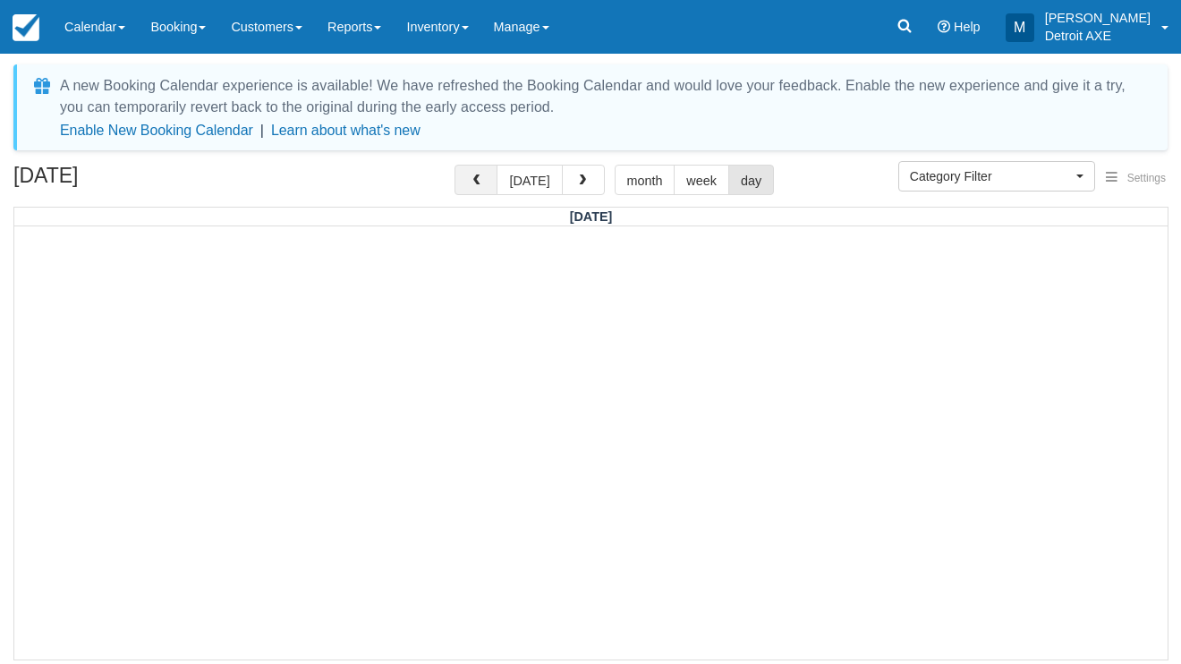
click at [478, 174] on button "button" at bounding box center [475, 180] width 43 height 30
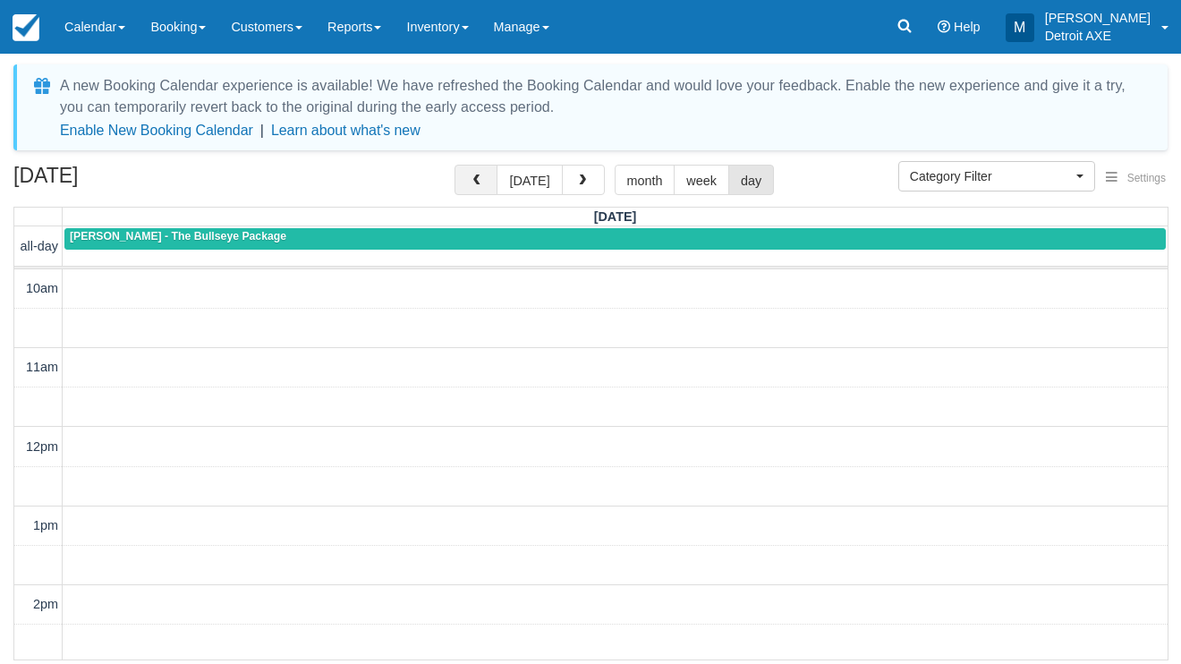
scroll to position [555, 0]
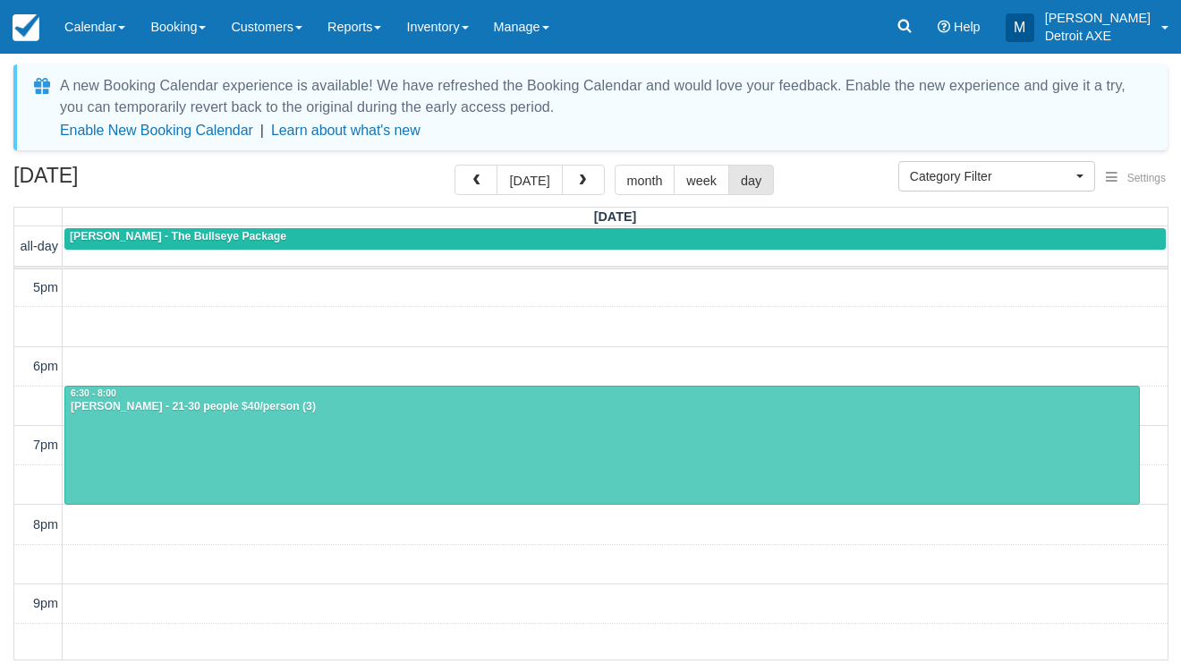
click at [523, 464] on div at bounding box center [602, 444] width 1074 height 117
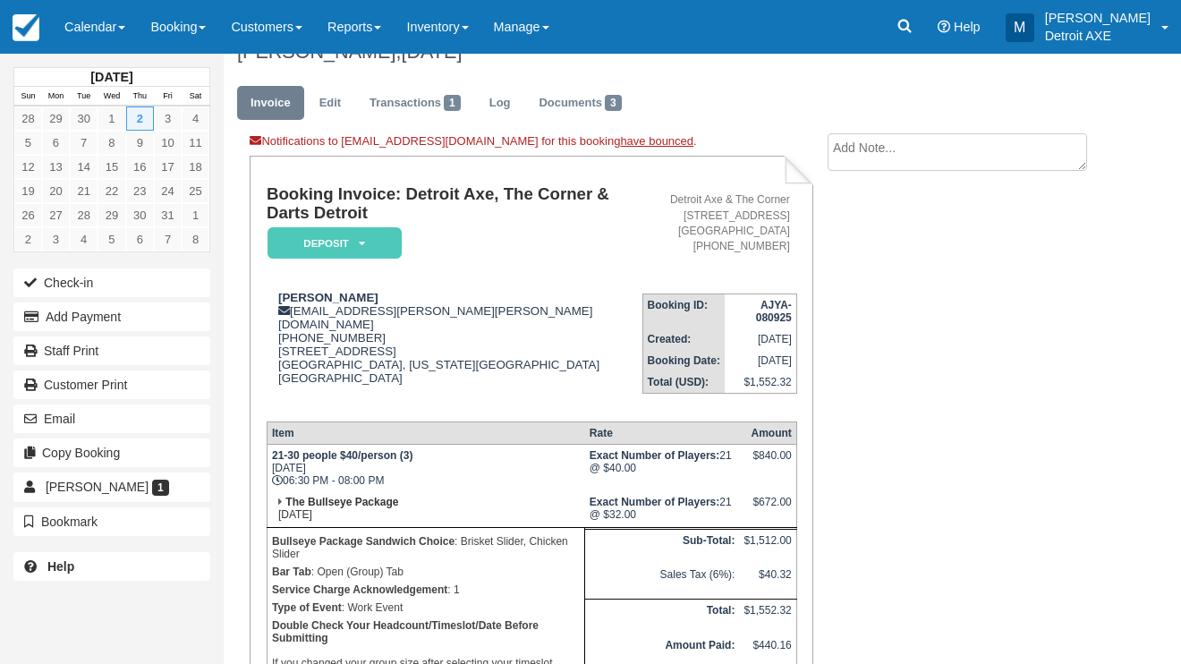
scroll to position [4, 0]
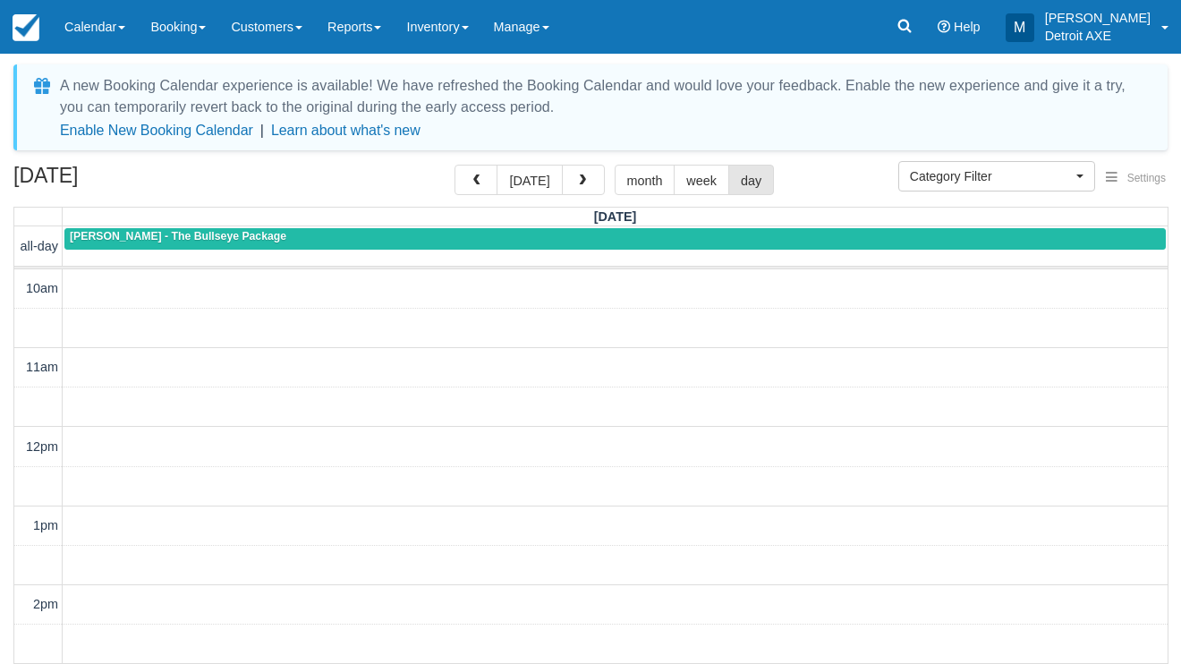
select select
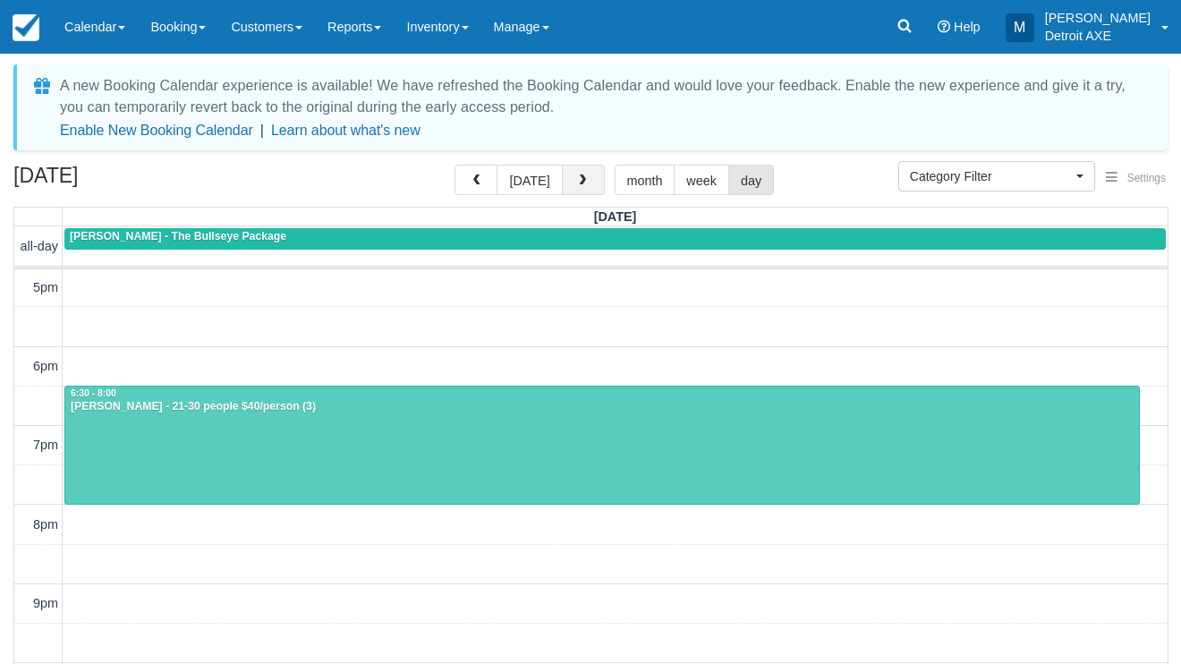
click at [588, 179] on button "button" at bounding box center [583, 180] width 43 height 30
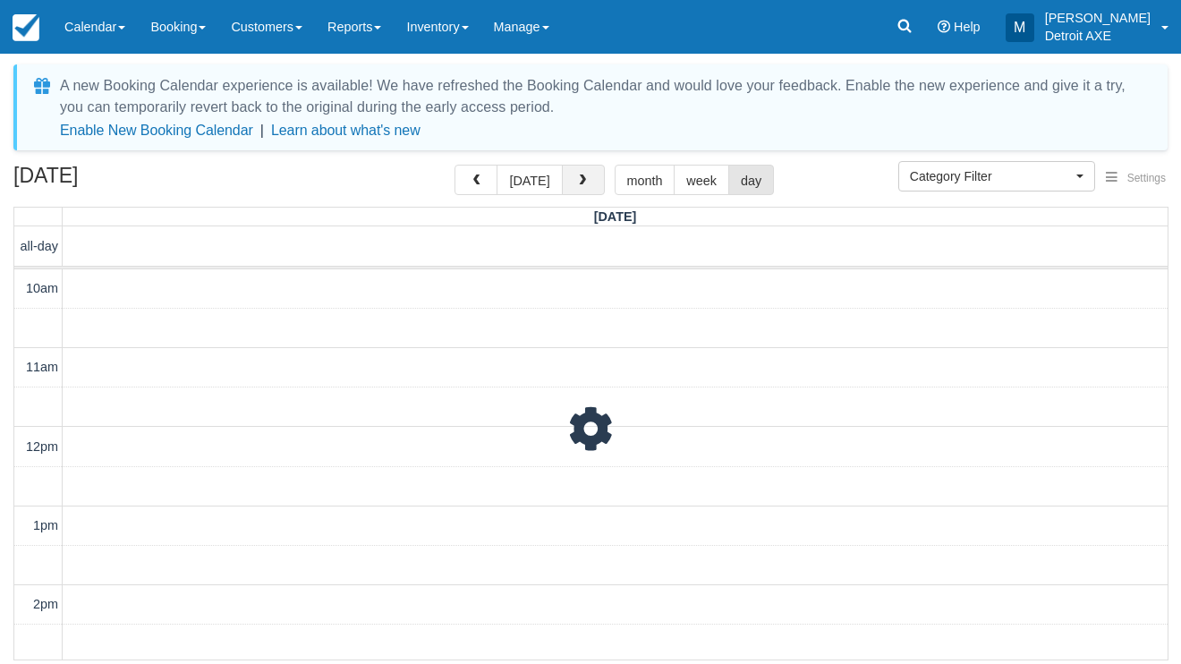
scroll to position [555, 0]
click at [588, 179] on button "button" at bounding box center [583, 180] width 43 height 30
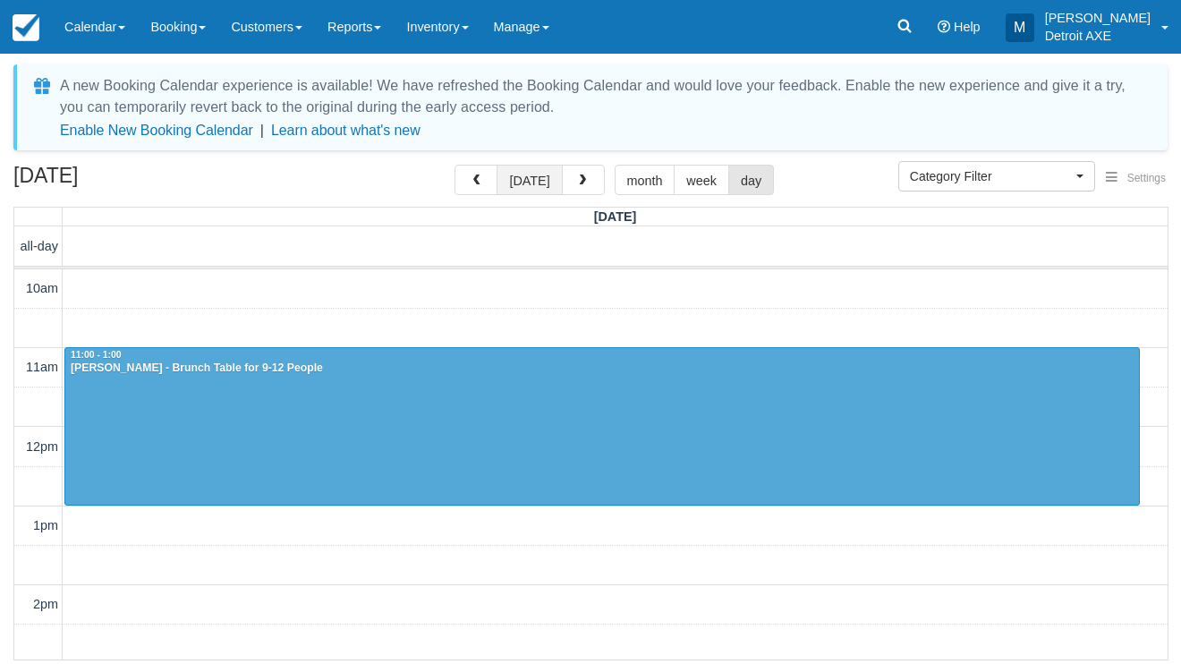
click at [516, 181] on button "[DATE]" at bounding box center [529, 180] width 65 height 30
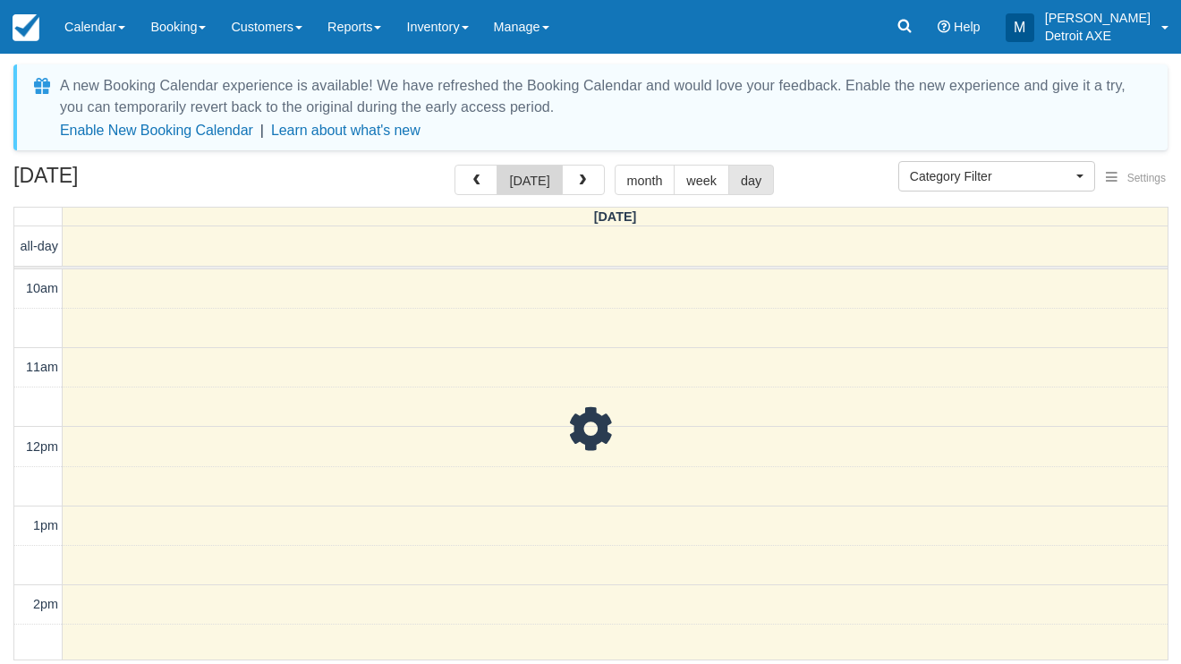
scroll to position [555, 0]
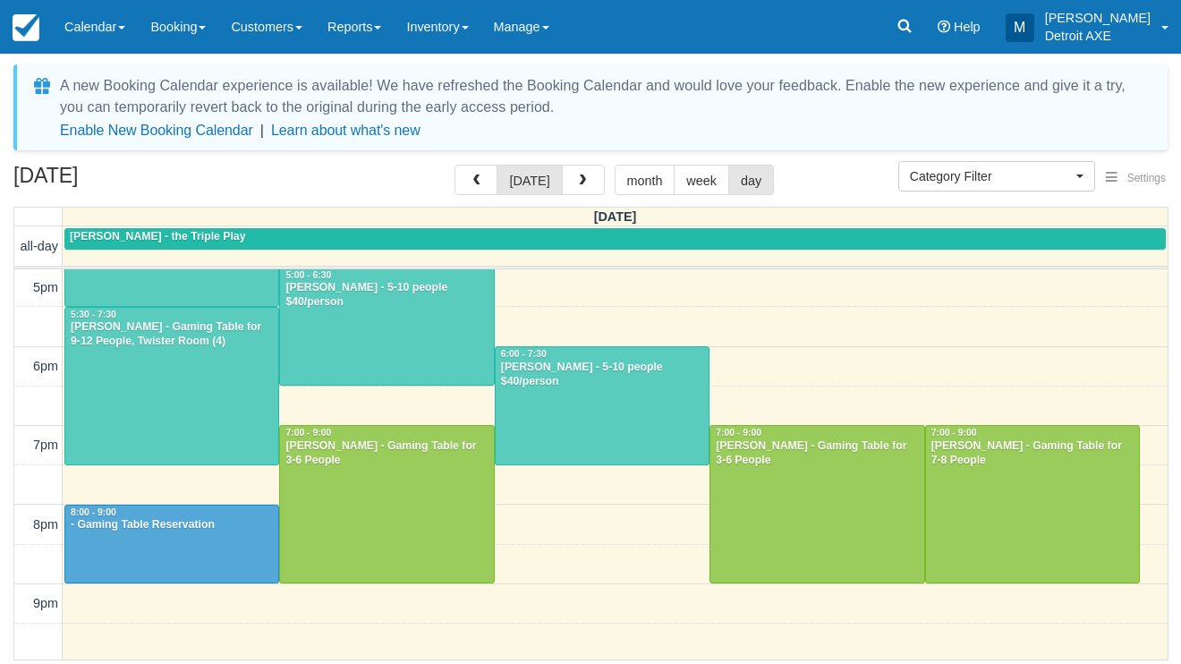
click at [581, 439] on div at bounding box center [602, 405] width 213 height 117
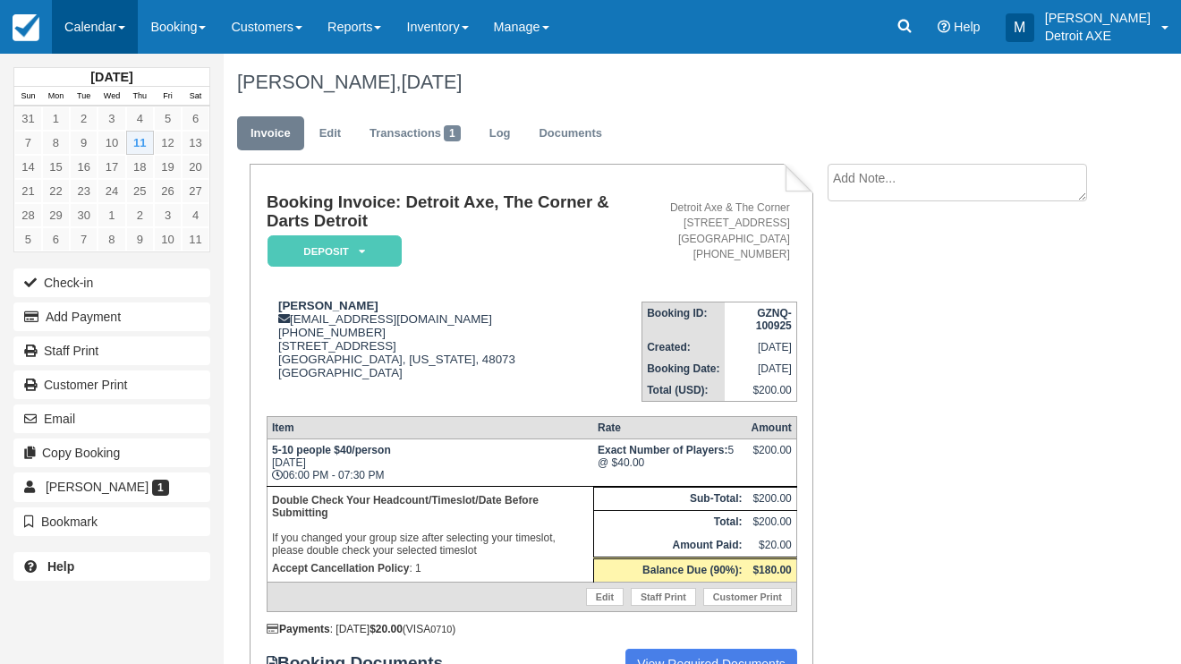
click at [93, 40] on link "Calendar" at bounding box center [95, 27] width 86 height 54
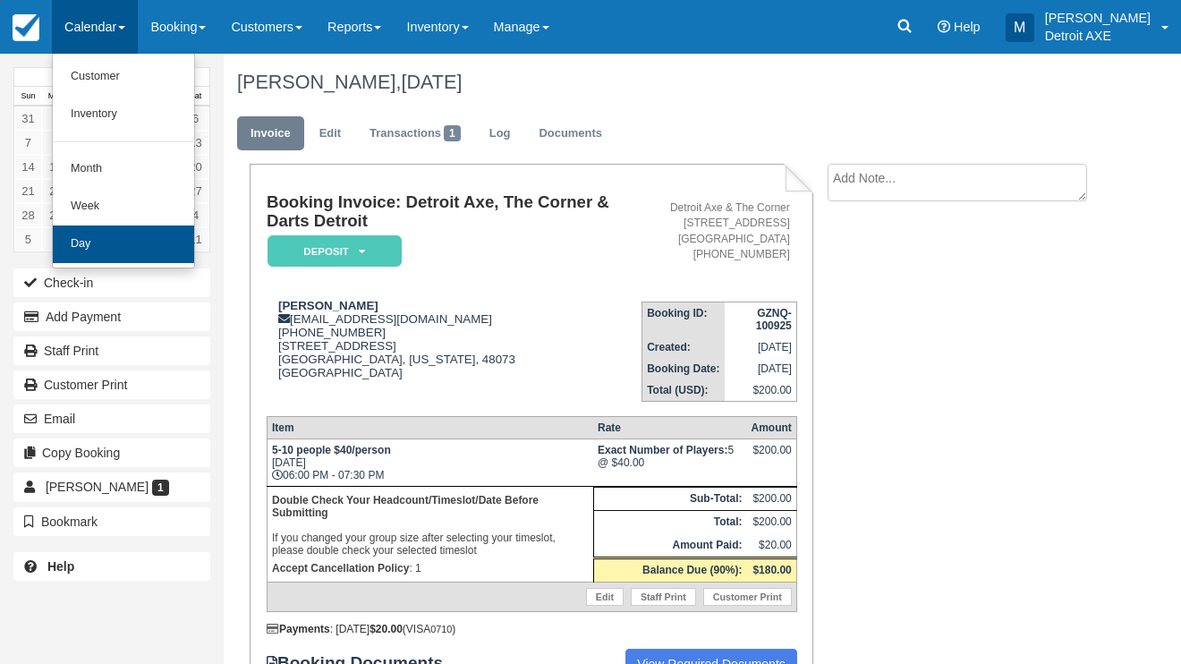
click at [145, 229] on link "Day" at bounding box center [123, 244] width 141 height 38
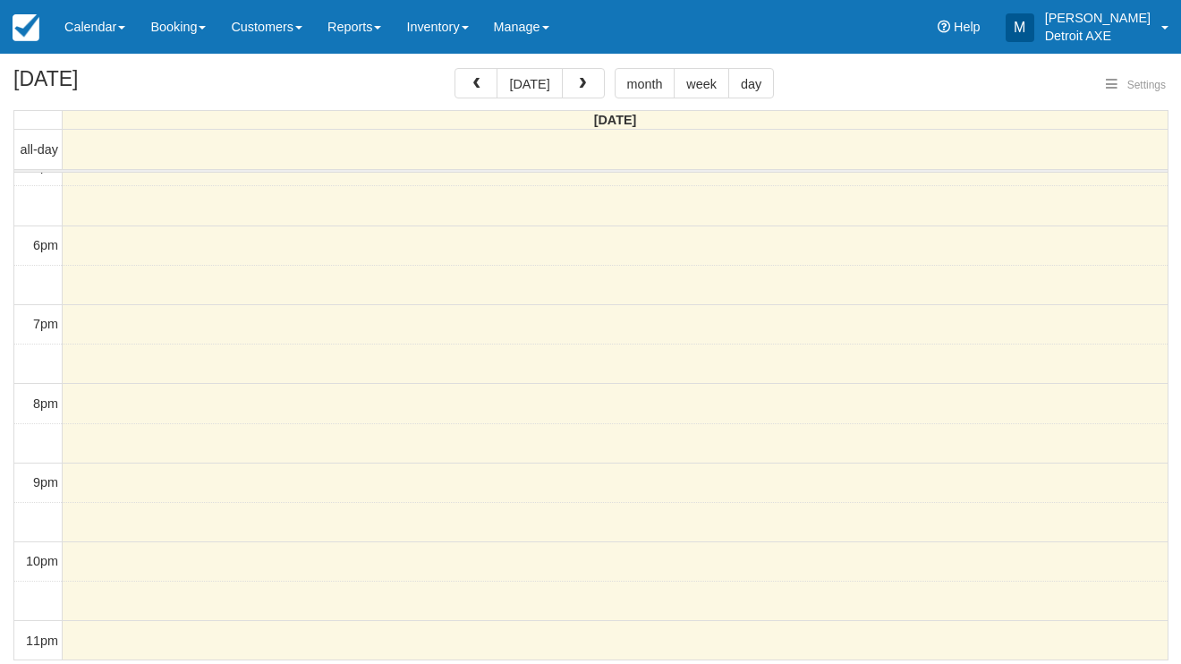
select select
click at [548, 90] on button "[DATE]" at bounding box center [529, 83] width 65 height 30
click at [589, 84] on button "button" at bounding box center [583, 83] width 43 height 30
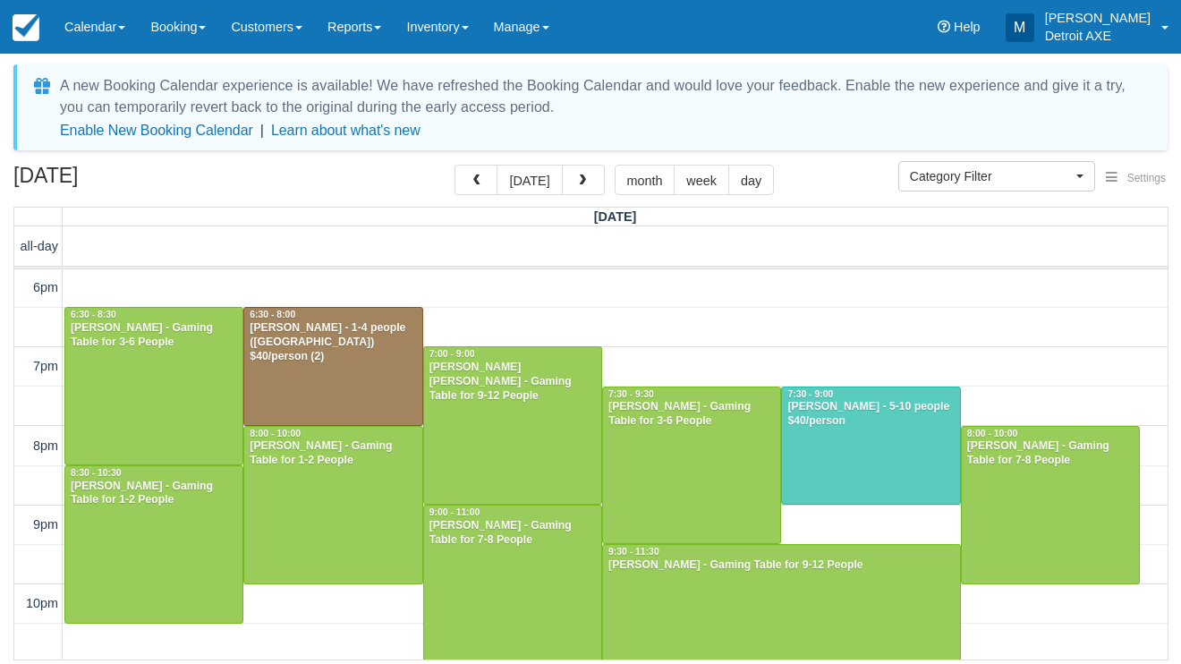
scroll to position [633, 0]
click at [536, 181] on button "[DATE]" at bounding box center [529, 180] width 65 height 30
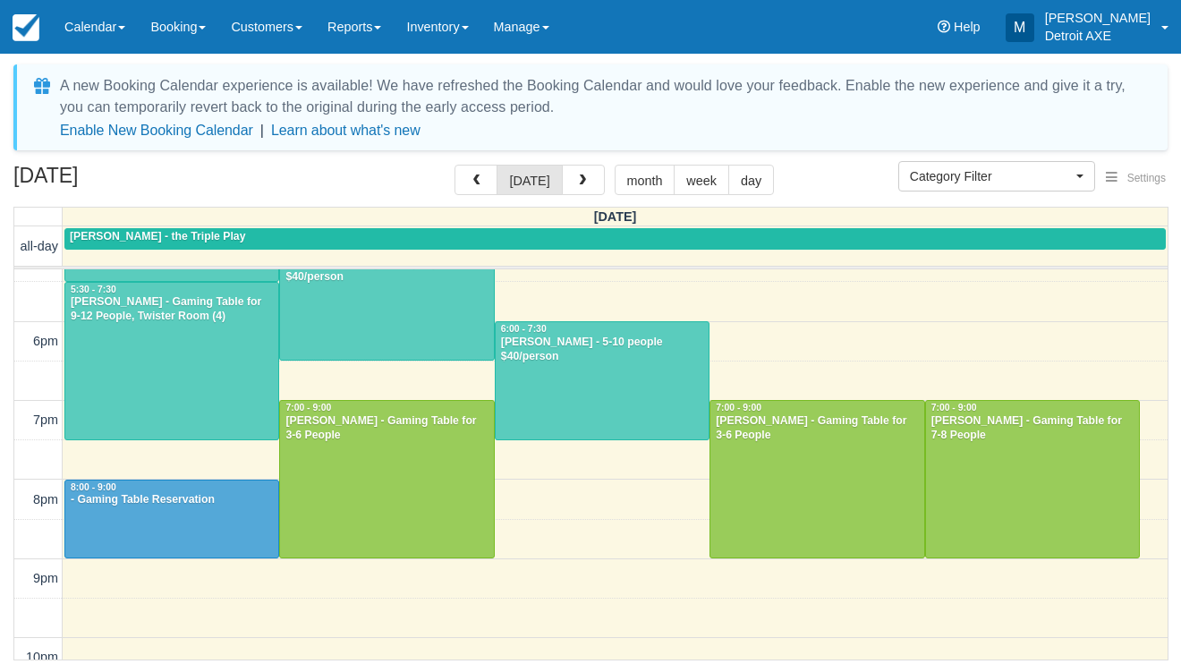
scroll to position [577, 0]
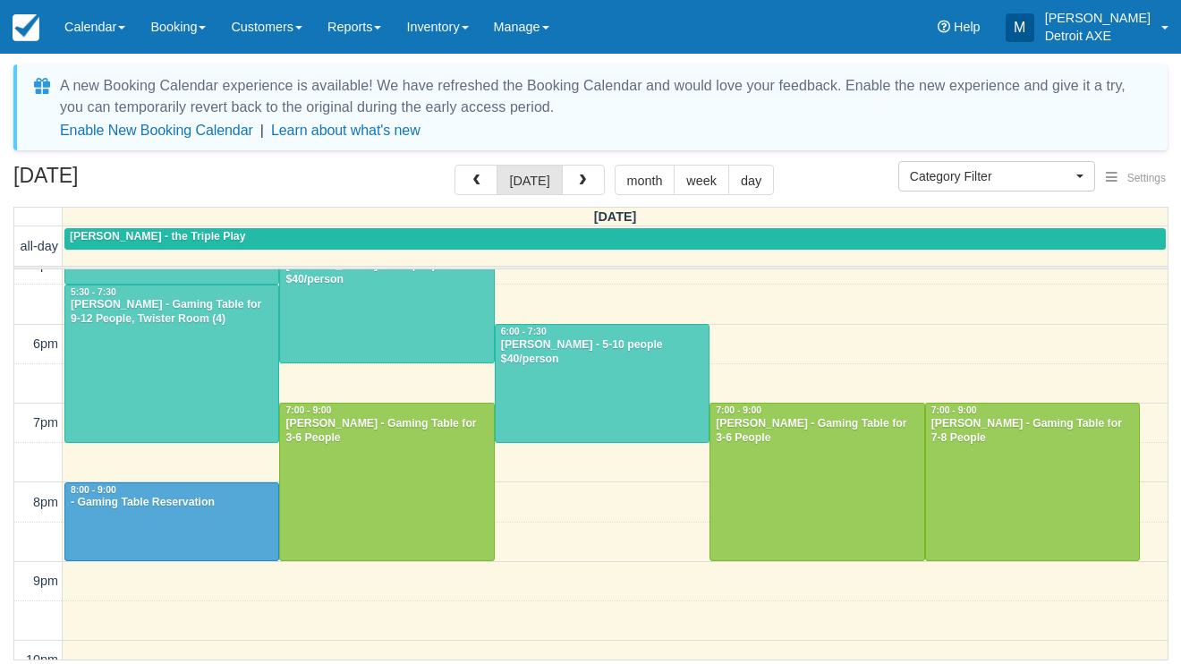
click at [359, 340] on div at bounding box center [386, 304] width 213 height 117
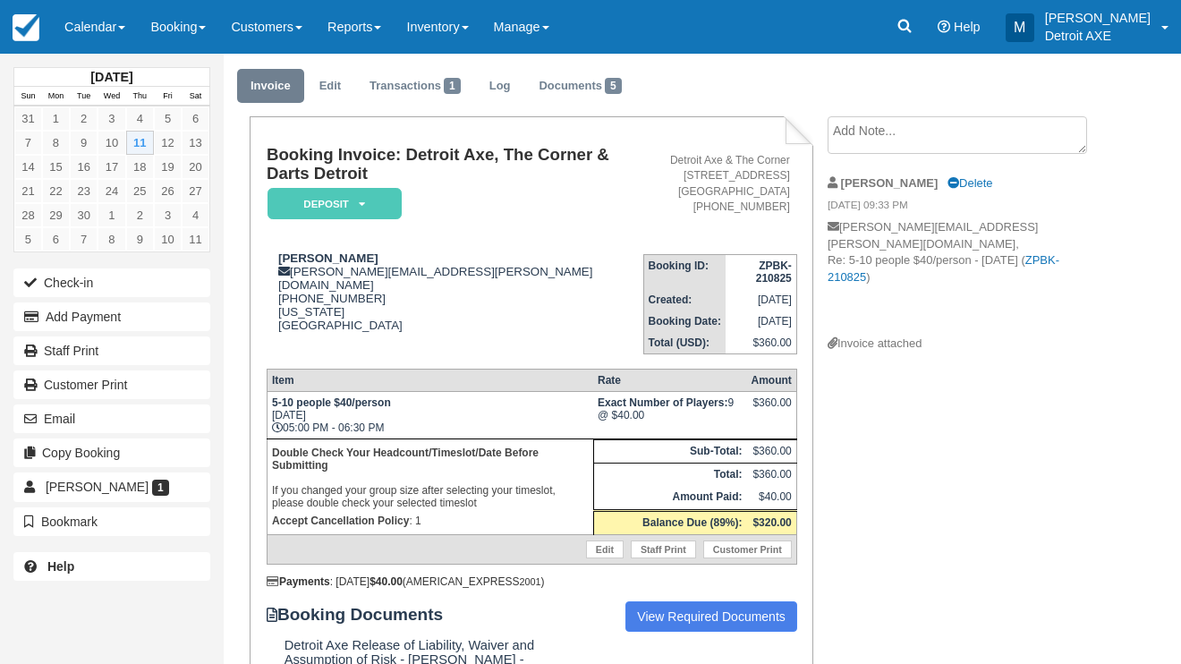
scroll to position [49, 0]
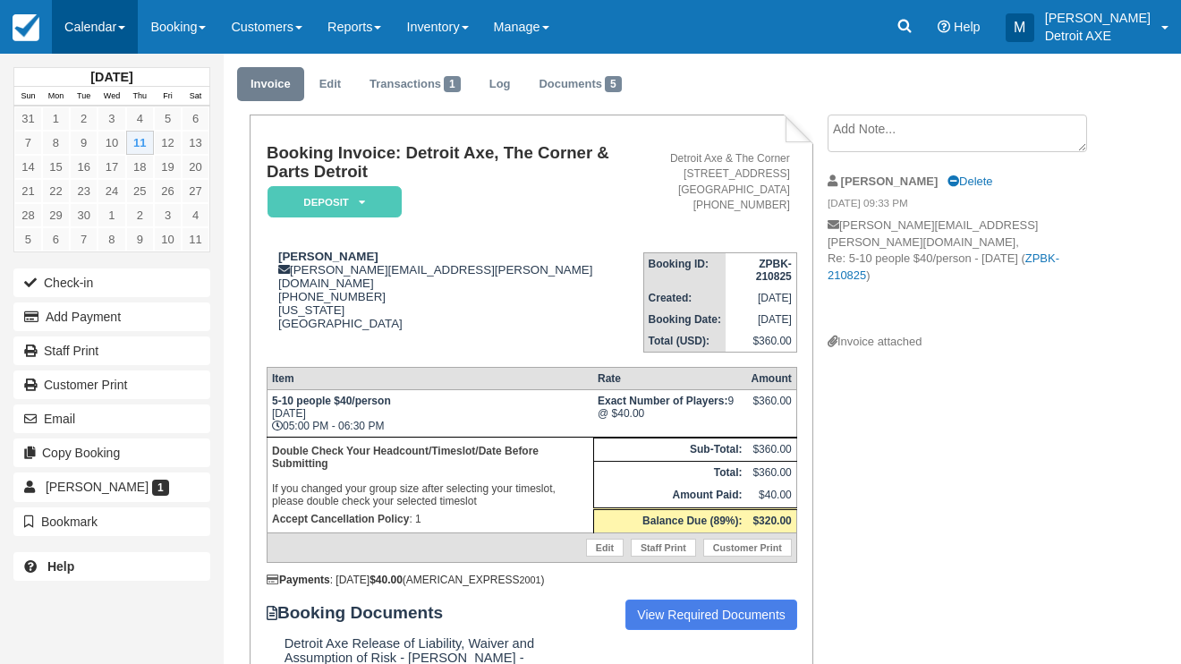
click at [96, 38] on link "Calendar" at bounding box center [95, 27] width 86 height 54
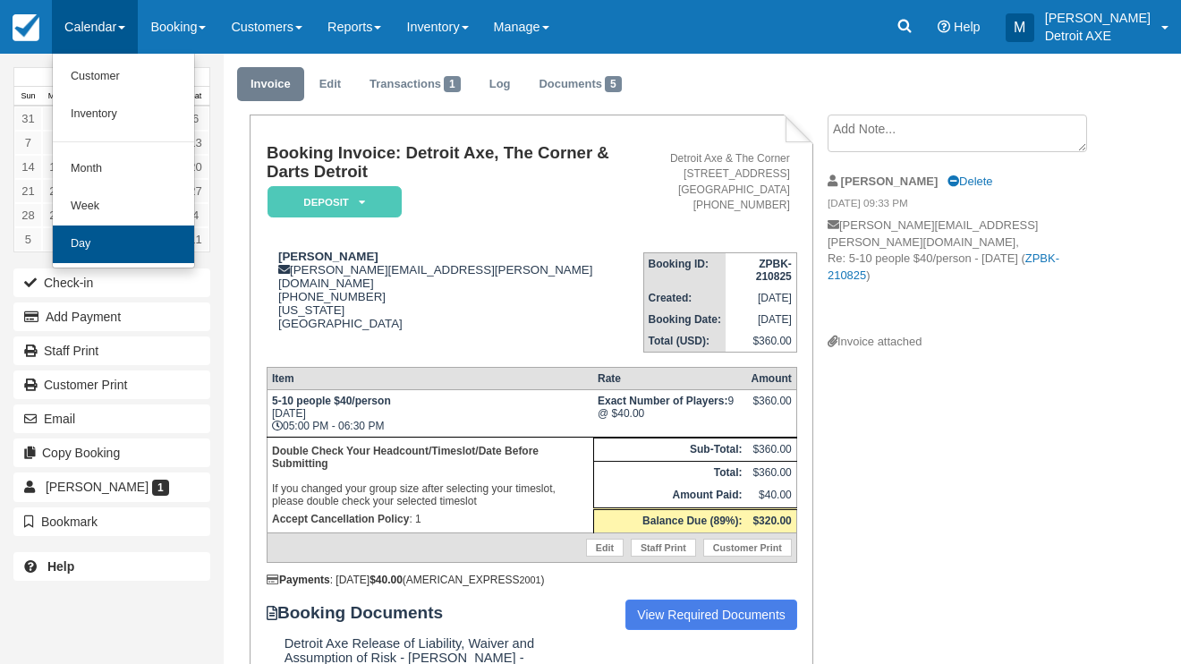
click at [133, 243] on link "Day" at bounding box center [123, 244] width 141 height 38
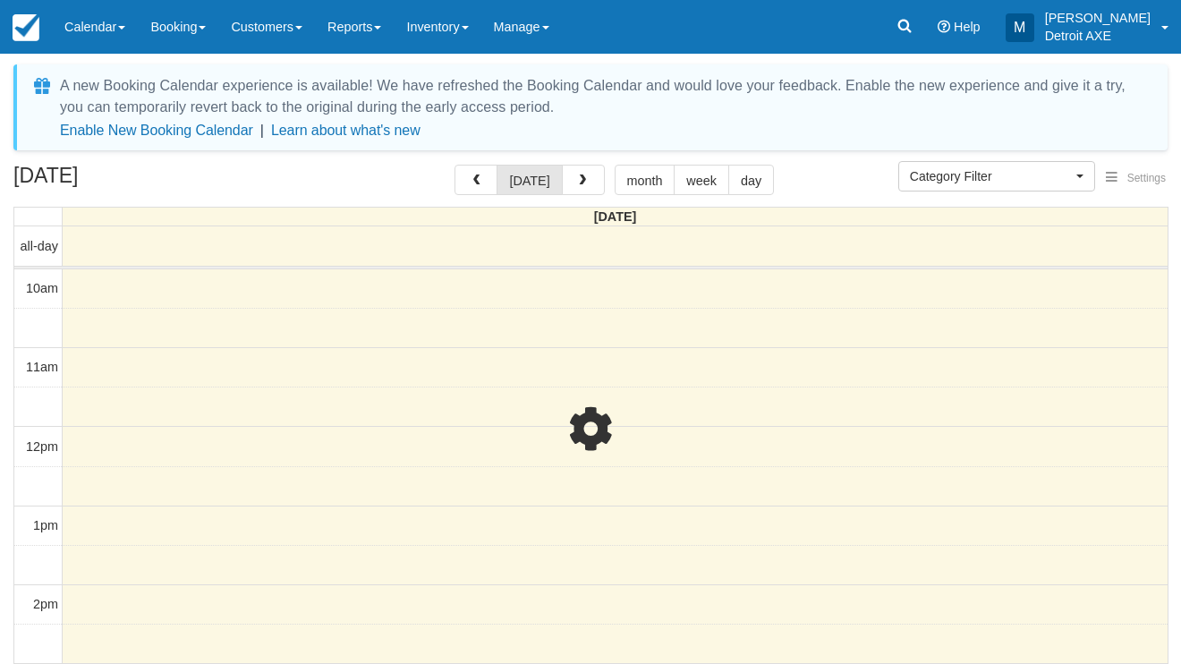
select select
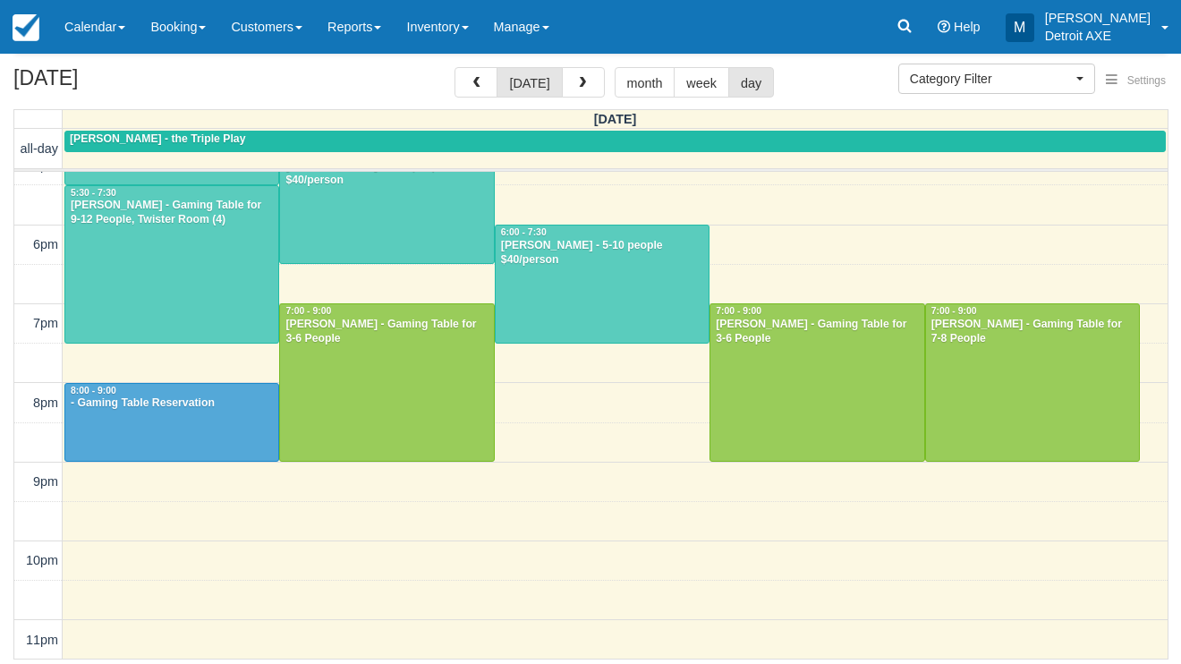
scroll to position [97, 0]
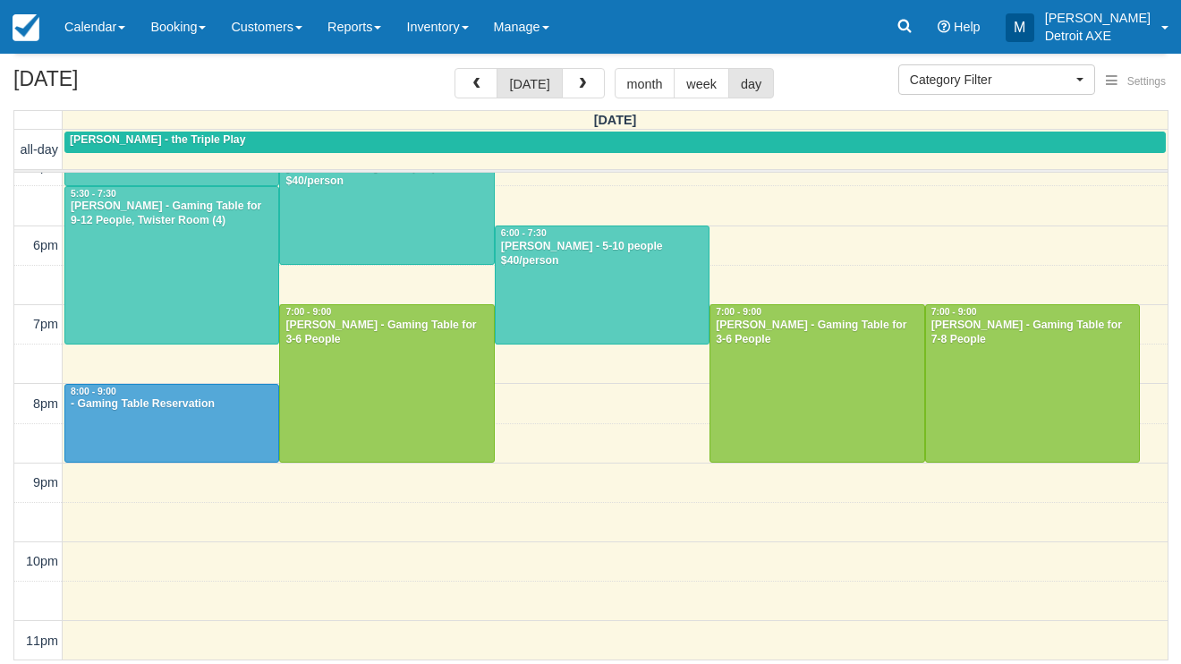
click at [540, 306] on div at bounding box center [602, 284] width 213 height 117
